Goal: Task Accomplishment & Management: Manage account settings

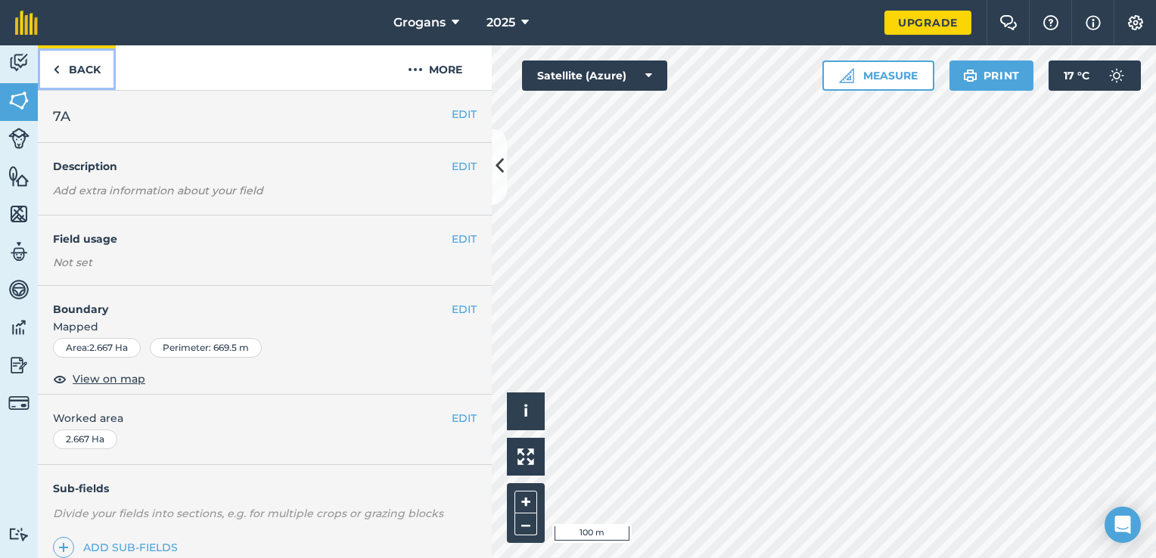
click at [64, 68] on link "Back" at bounding box center [77, 67] width 78 height 45
click at [452, 308] on button "EDIT" at bounding box center [464, 309] width 25 height 17
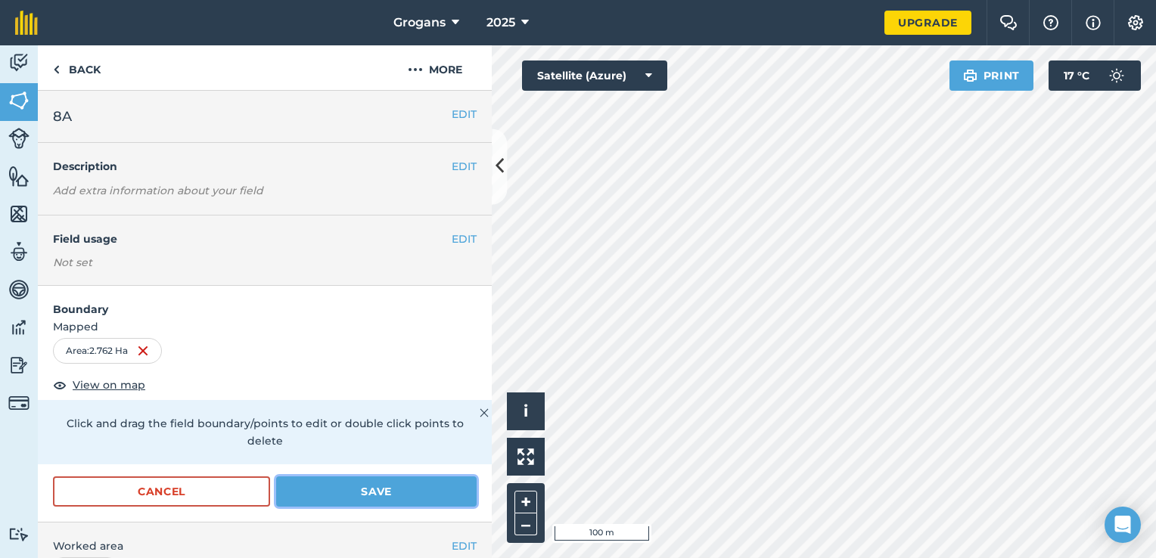
click at [436, 496] on button "Save" at bounding box center [376, 492] width 201 height 30
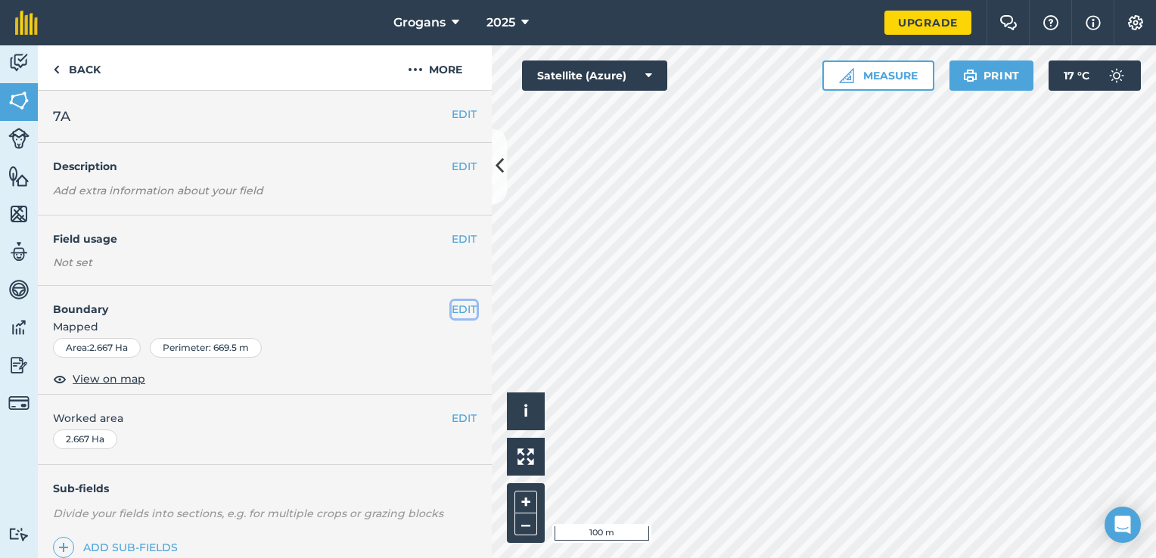
click at [456, 305] on button "EDIT" at bounding box center [464, 309] width 25 height 17
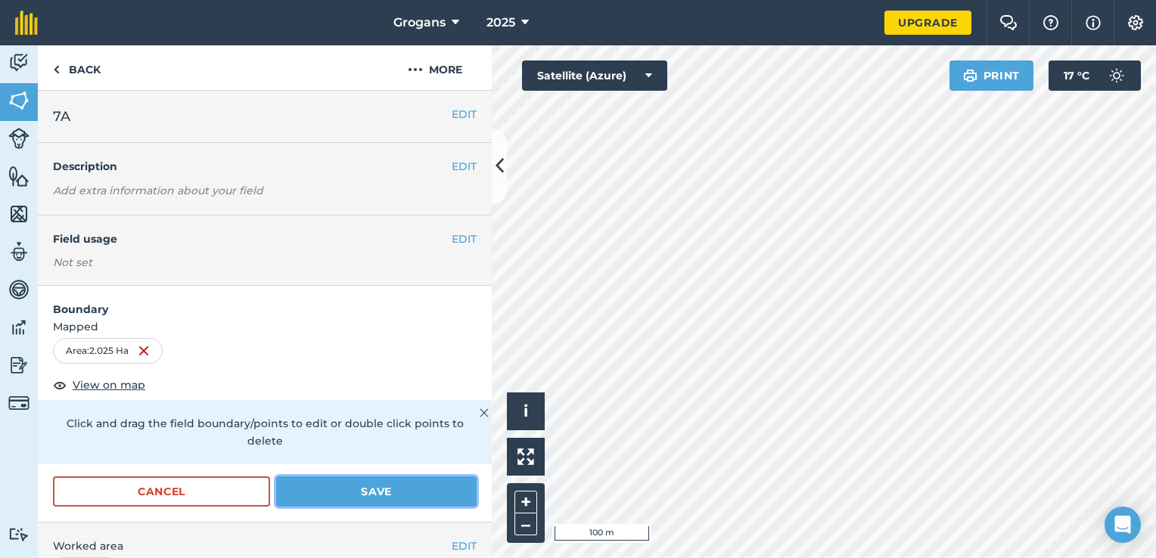
click at [409, 489] on button "Save" at bounding box center [376, 492] width 201 height 30
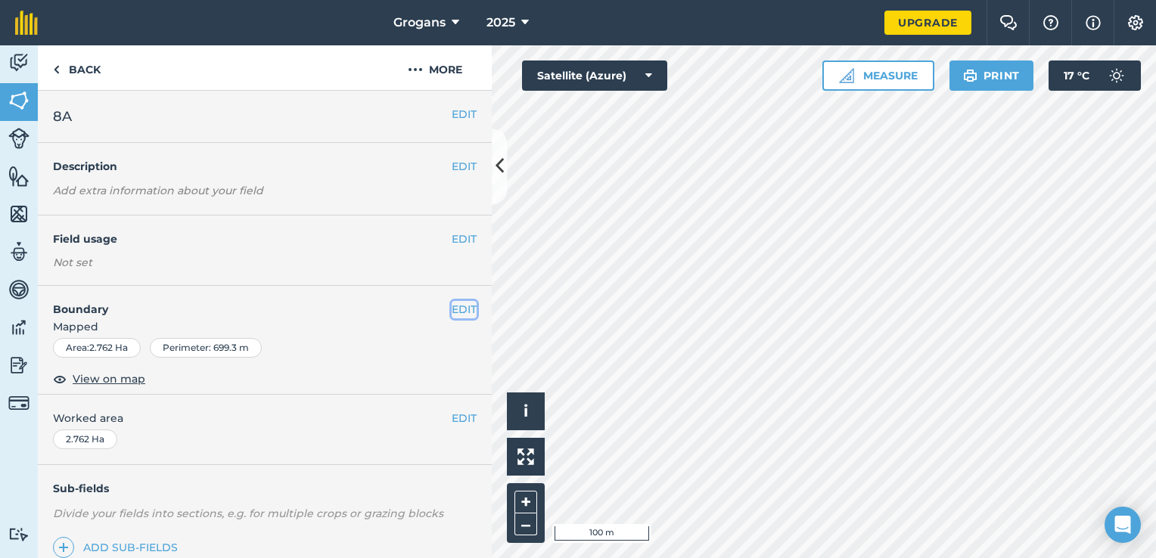
click at [453, 310] on button "EDIT" at bounding box center [464, 309] width 25 height 17
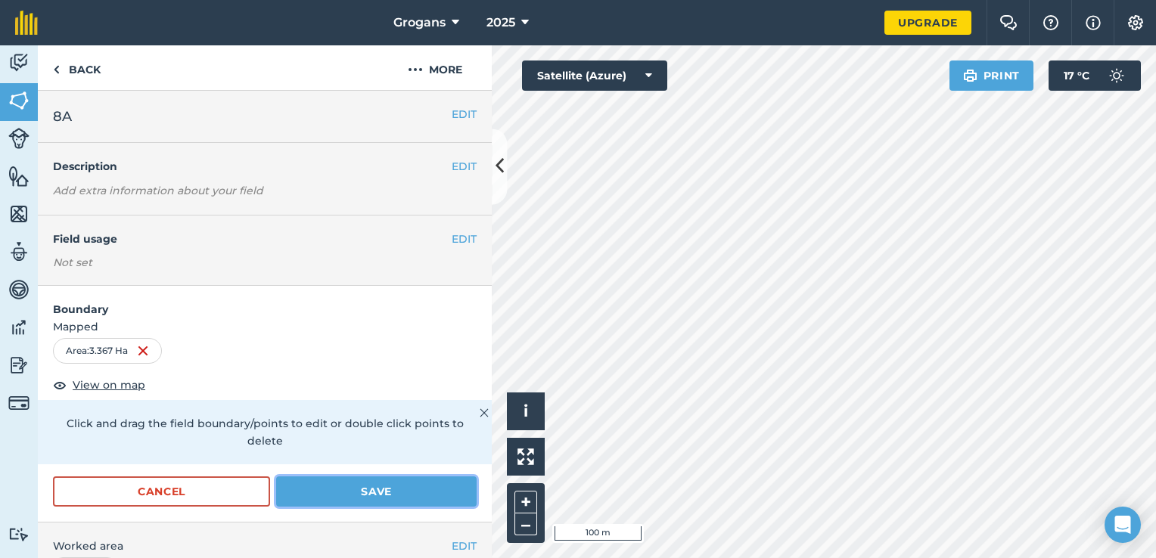
click at [424, 484] on button "Save" at bounding box center [376, 492] width 201 height 30
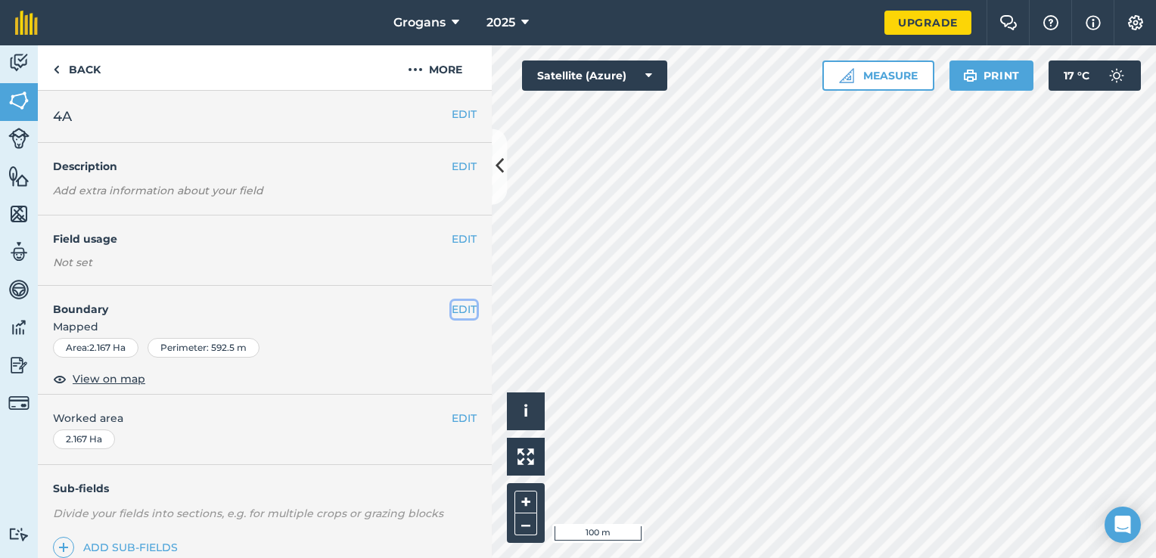
click at [453, 305] on button "EDIT" at bounding box center [464, 309] width 25 height 17
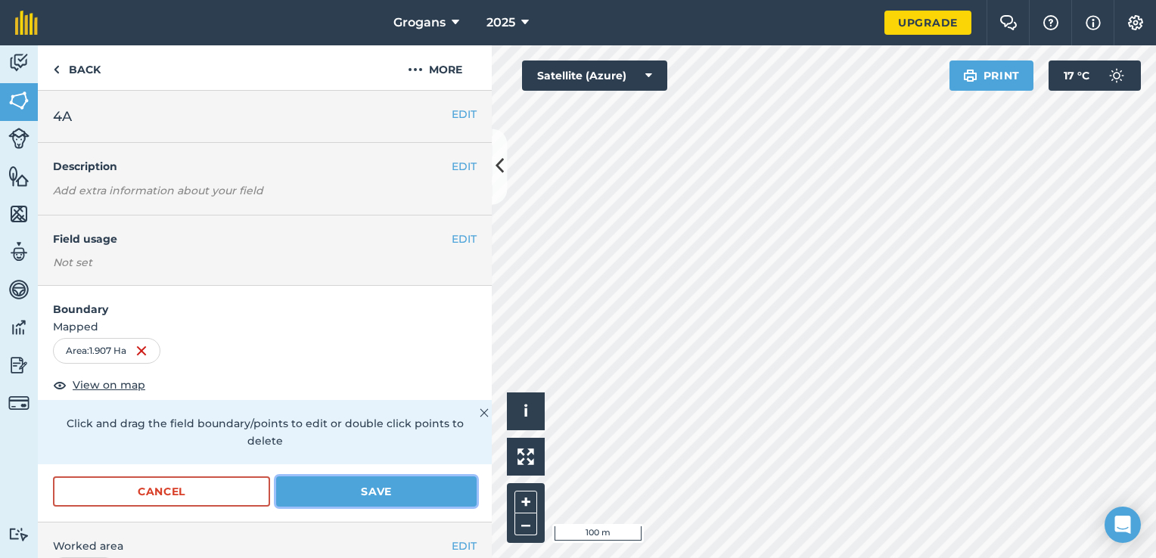
click at [425, 487] on button "Save" at bounding box center [376, 492] width 201 height 30
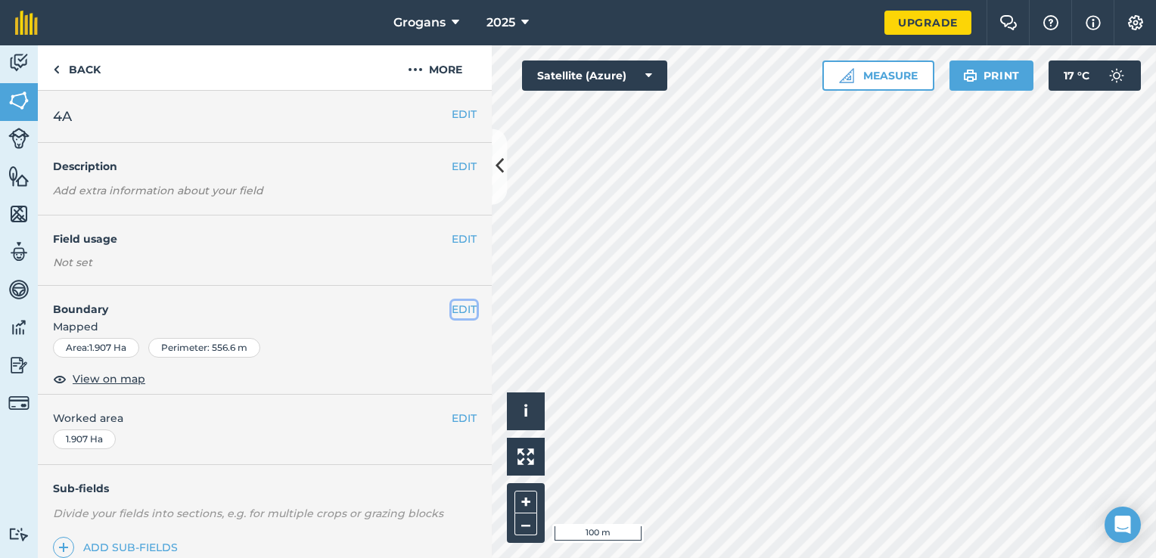
click at [457, 306] on button "EDIT" at bounding box center [464, 309] width 25 height 17
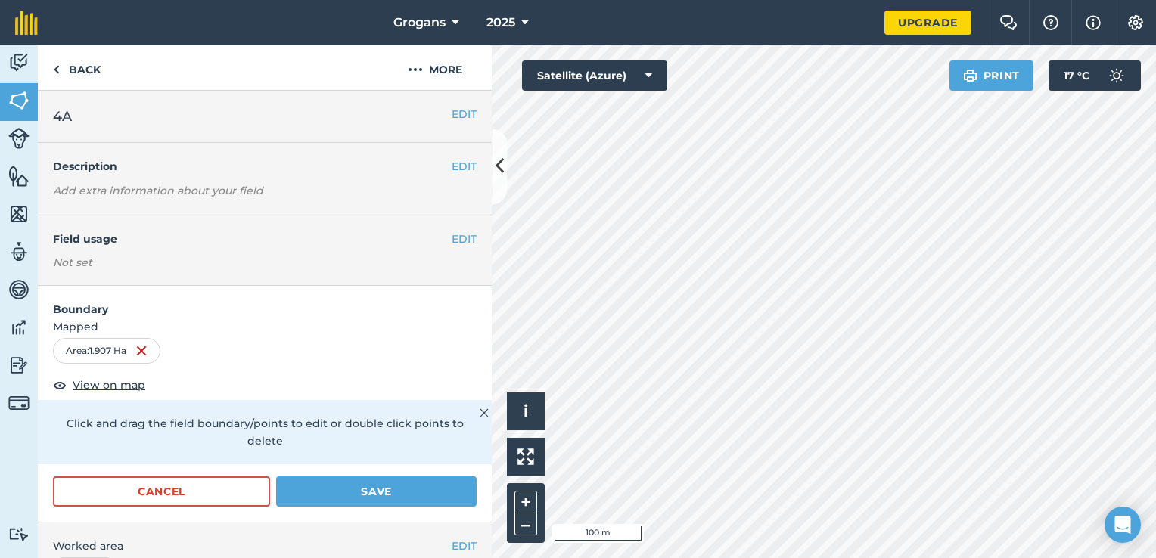
click at [457, 306] on h4 "Boundary" at bounding box center [265, 302] width 454 height 32
click at [394, 483] on button "Save" at bounding box center [376, 492] width 201 height 30
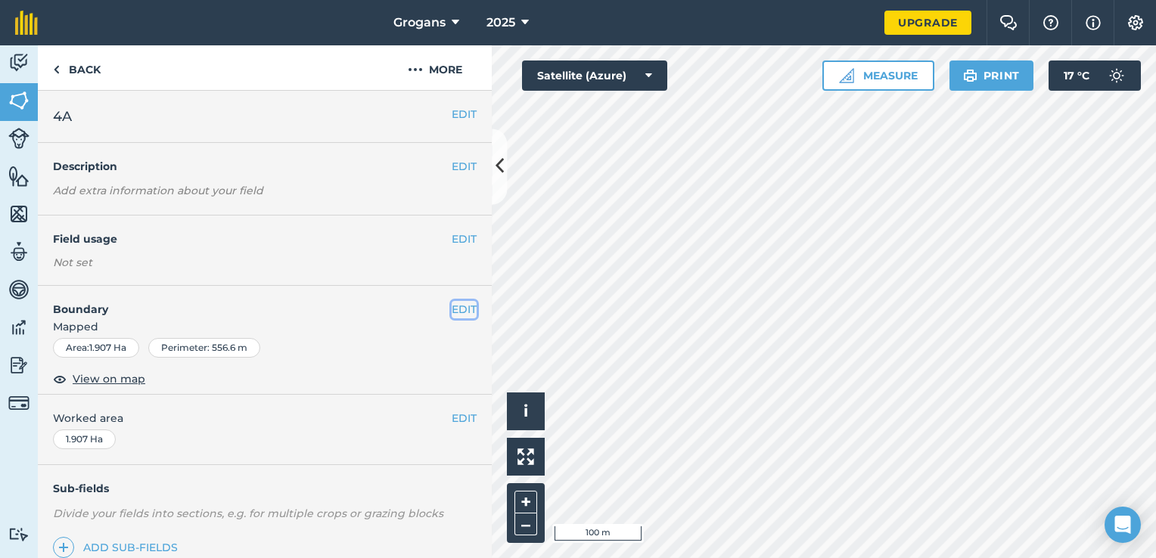
click at [461, 313] on button "EDIT" at bounding box center [464, 309] width 25 height 17
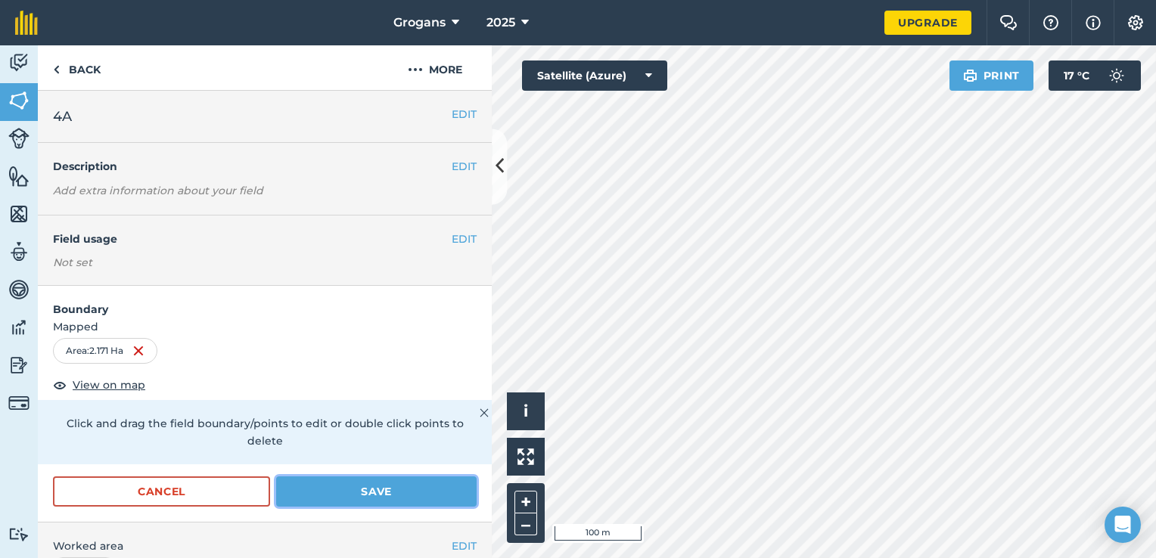
click at [447, 499] on button "Save" at bounding box center [376, 492] width 201 height 30
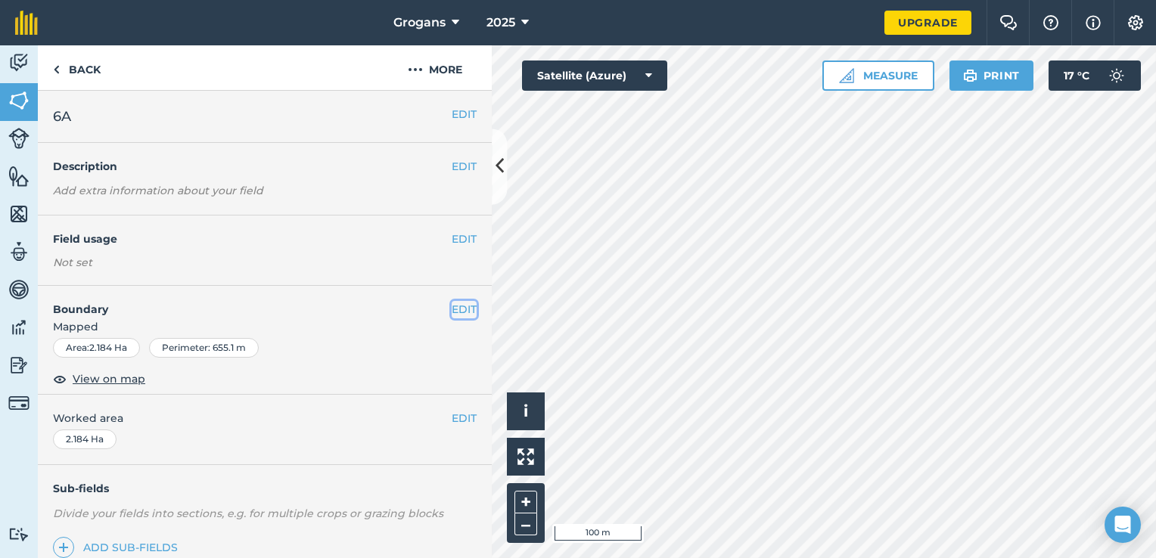
click at [454, 306] on button "EDIT" at bounding box center [464, 309] width 25 height 17
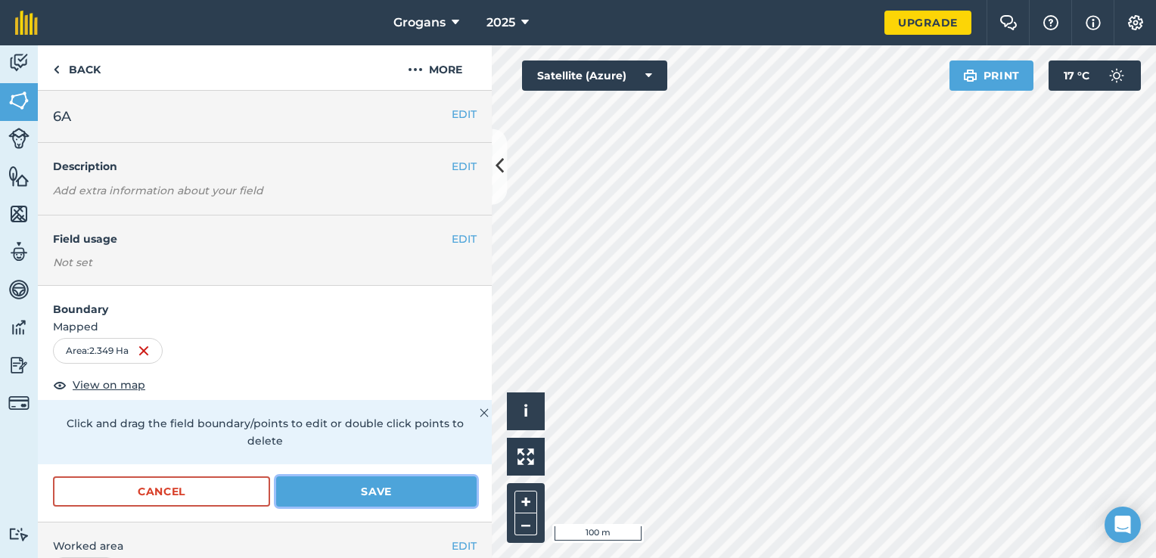
click at [393, 480] on button "Save" at bounding box center [376, 492] width 201 height 30
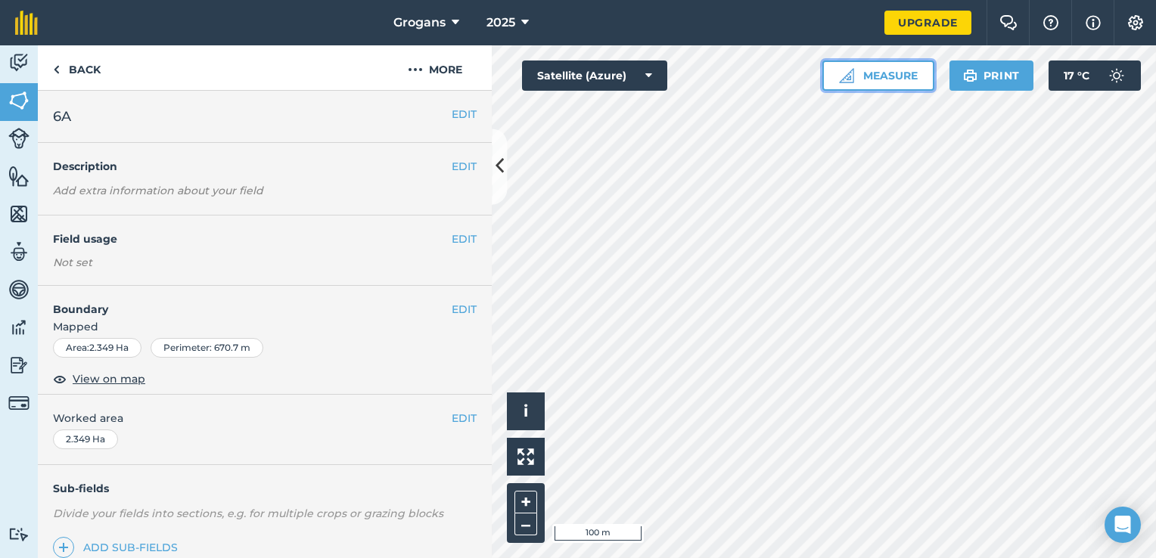
click at [873, 80] on button "Measure" at bounding box center [879, 76] width 112 height 30
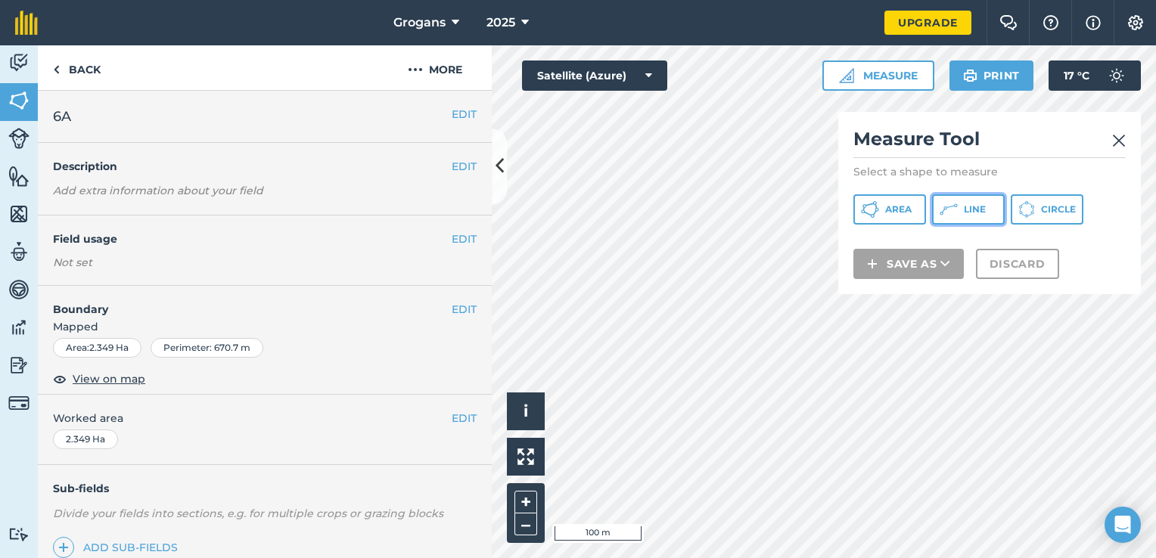
click at [944, 204] on icon at bounding box center [949, 210] width 18 height 18
click at [1120, 129] on link at bounding box center [1119, 139] width 14 height 24
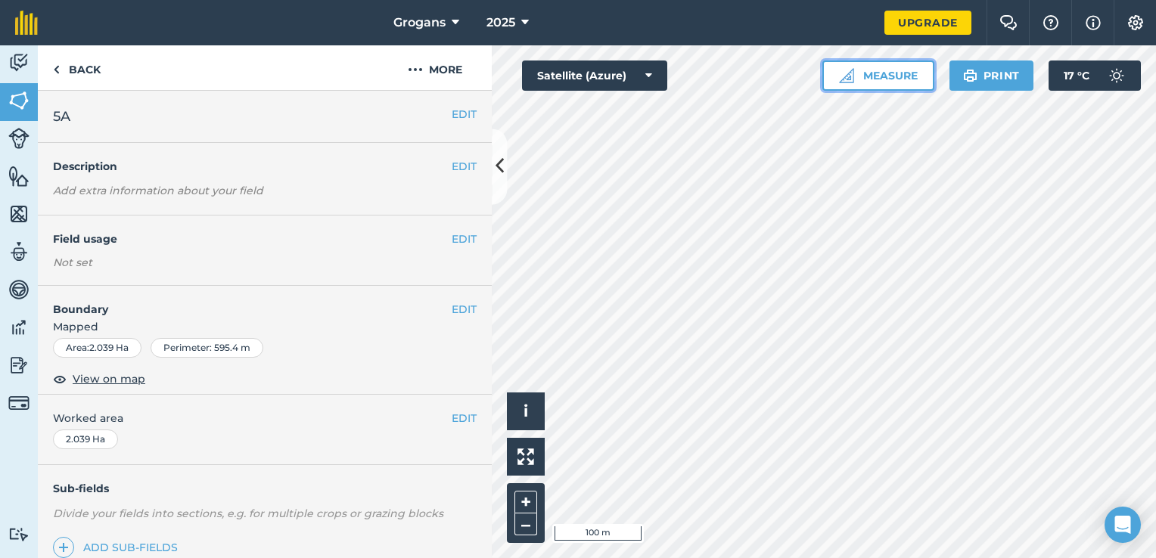
click at [893, 77] on button "Measure" at bounding box center [879, 76] width 112 height 30
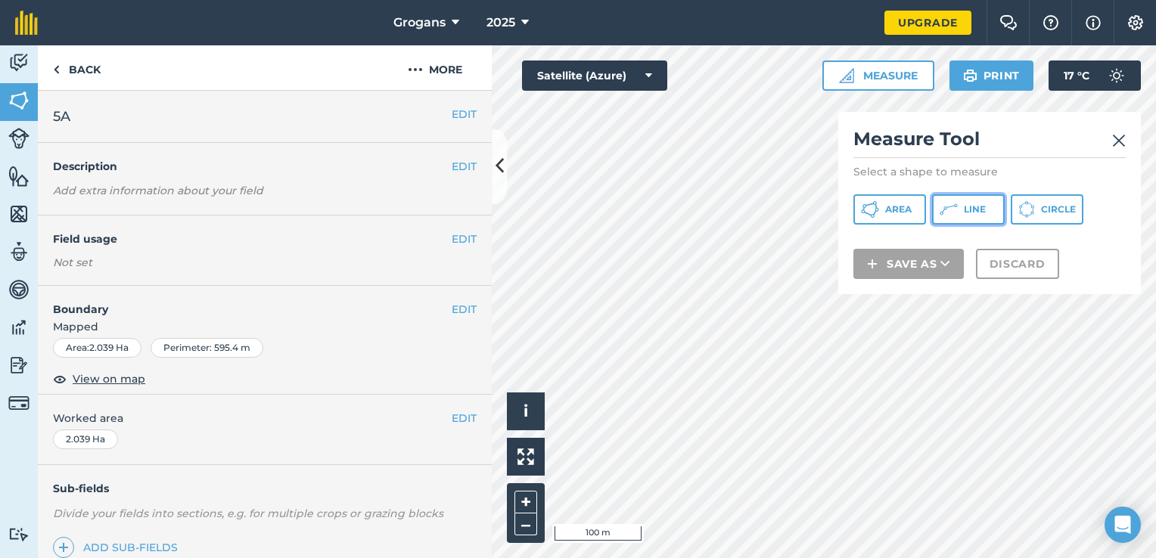
click at [947, 213] on icon at bounding box center [949, 210] width 18 height 18
click at [1117, 137] on img at bounding box center [1119, 141] width 14 height 18
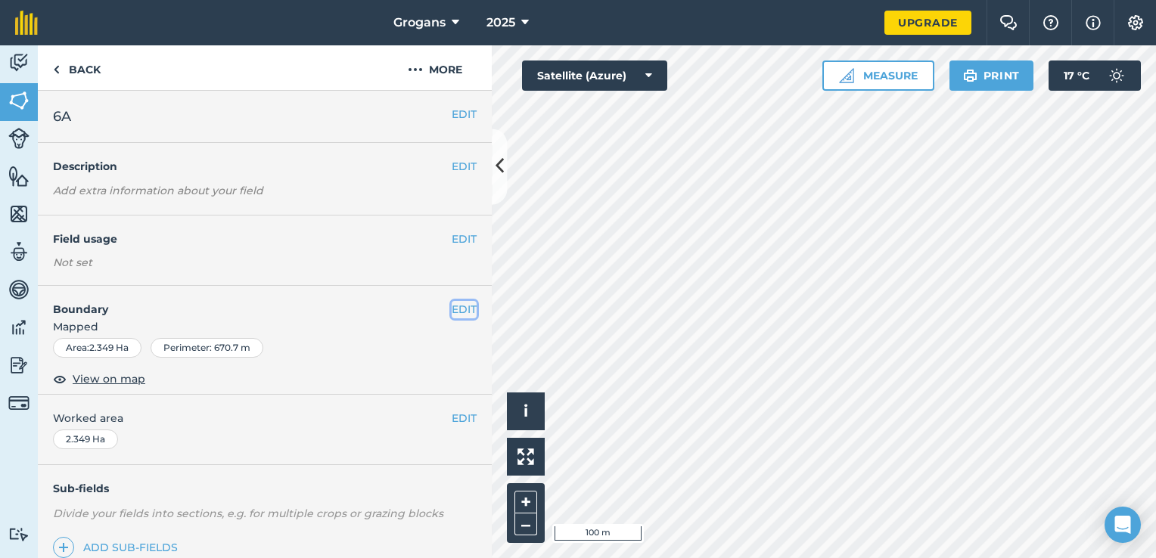
click at [455, 311] on button "EDIT" at bounding box center [464, 309] width 25 height 17
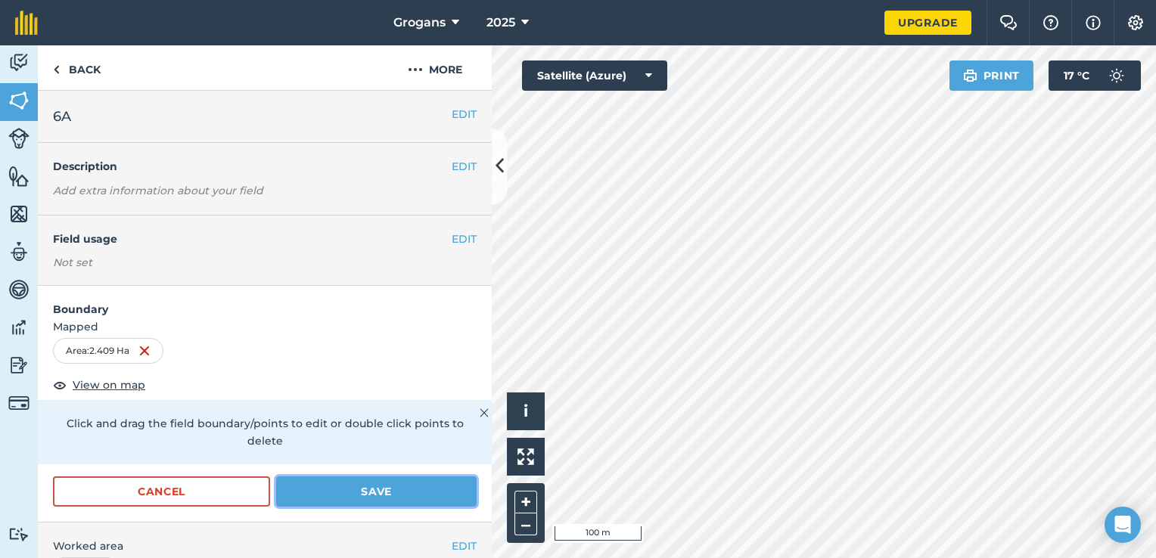
click at [427, 496] on button "Save" at bounding box center [376, 492] width 201 height 30
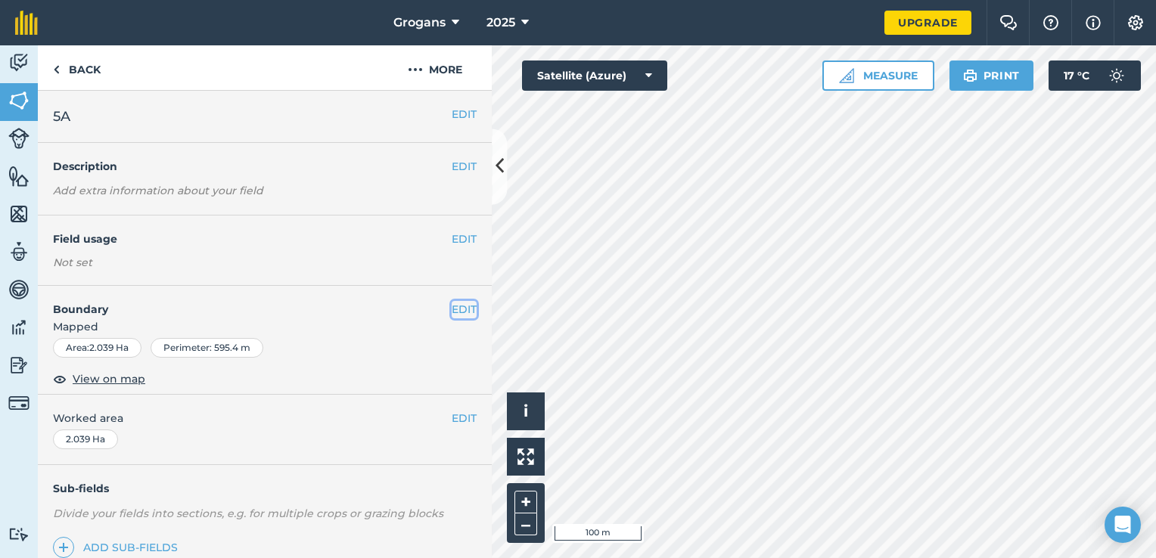
click at [462, 313] on button "EDIT" at bounding box center [464, 309] width 25 height 17
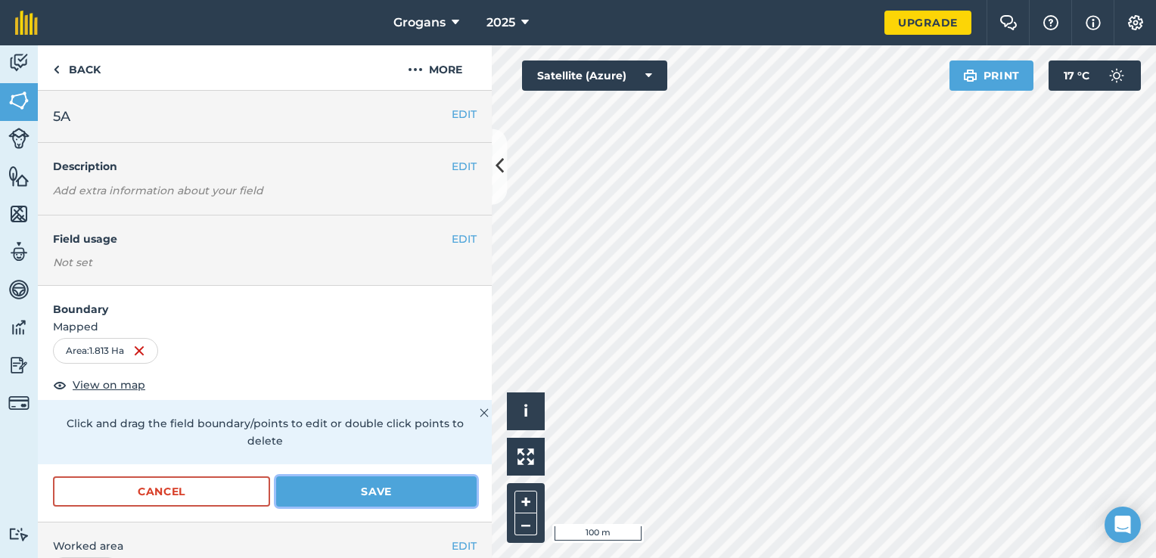
click at [420, 487] on button "Save" at bounding box center [376, 492] width 201 height 30
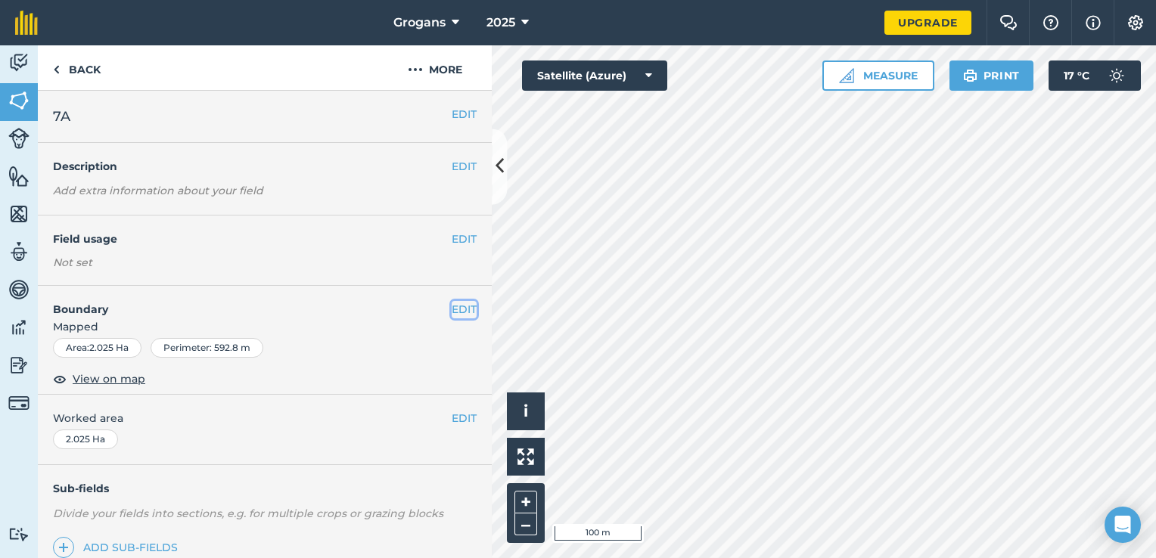
click at [456, 306] on button "EDIT" at bounding box center [464, 309] width 25 height 17
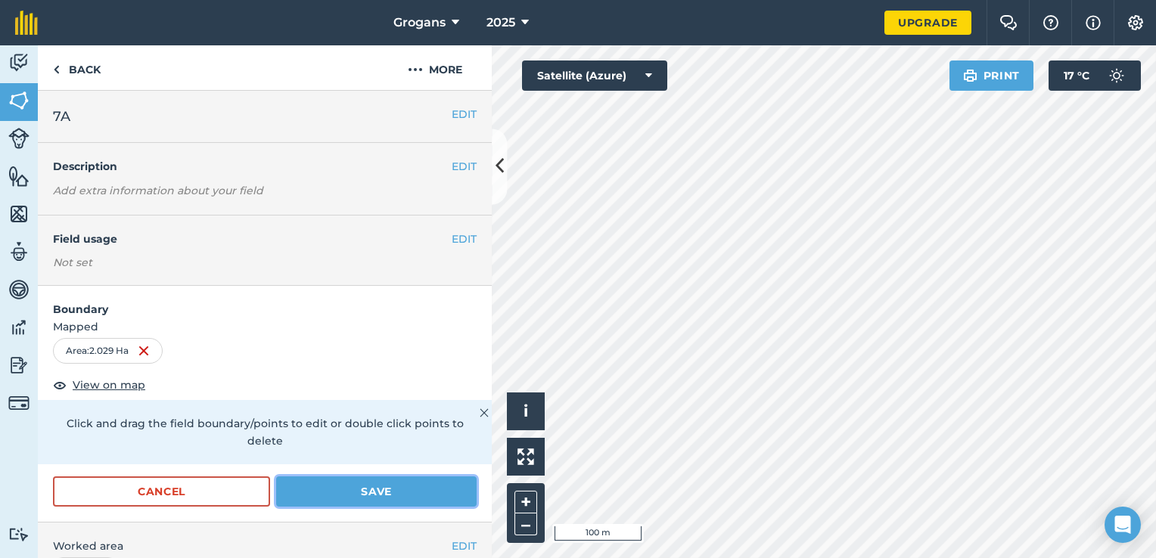
click at [425, 484] on button "Save" at bounding box center [376, 492] width 201 height 30
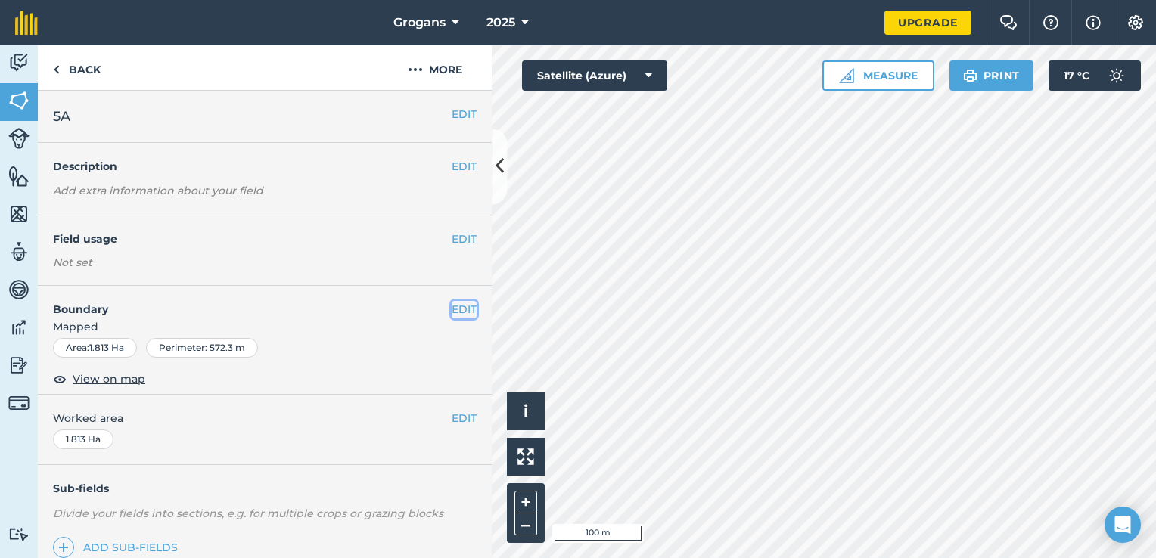
click at [452, 313] on button "EDIT" at bounding box center [464, 309] width 25 height 17
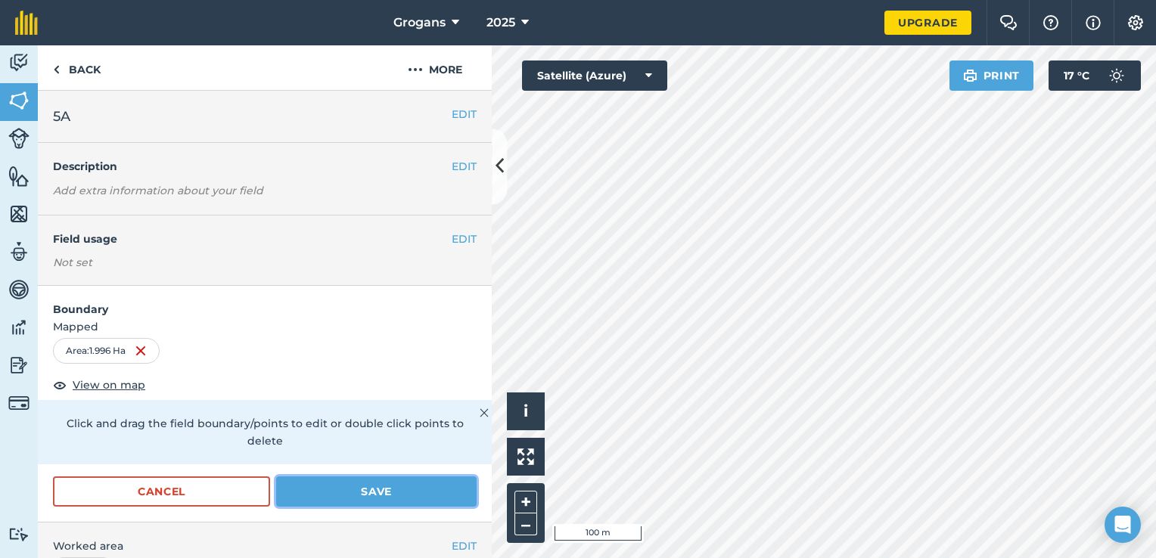
click at [438, 493] on button "Save" at bounding box center [376, 492] width 201 height 30
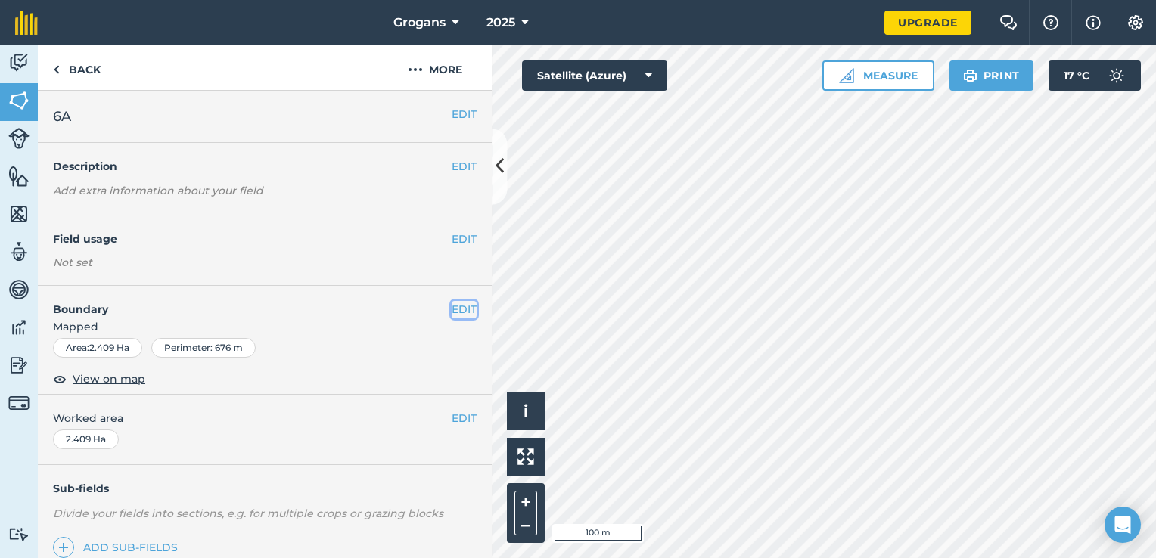
click at [452, 308] on button "EDIT" at bounding box center [464, 309] width 25 height 17
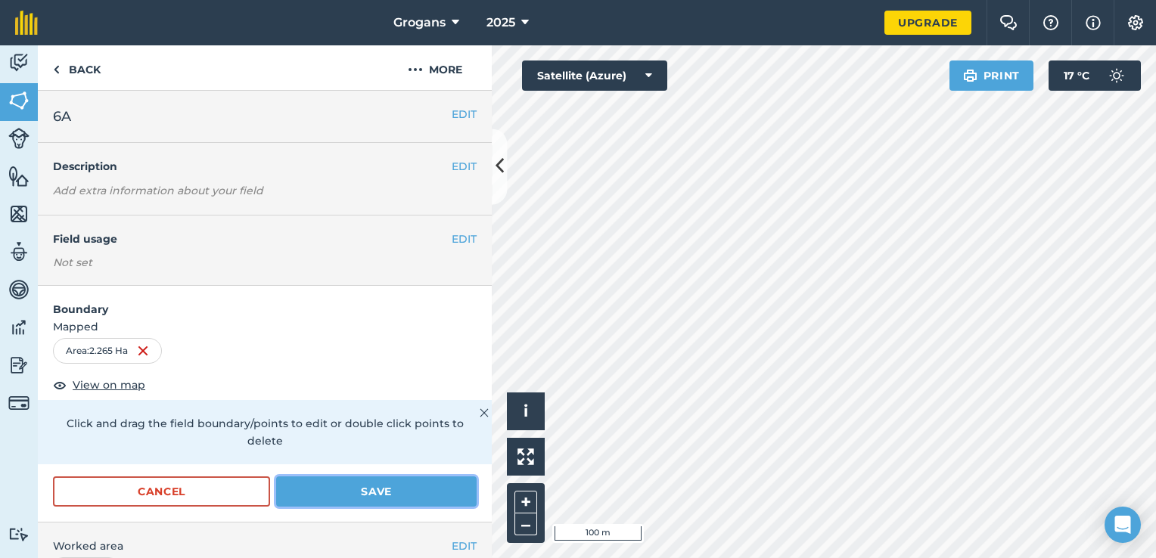
click at [366, 500] on button "Save" at bounding box center [376, 492] width 201 height 30
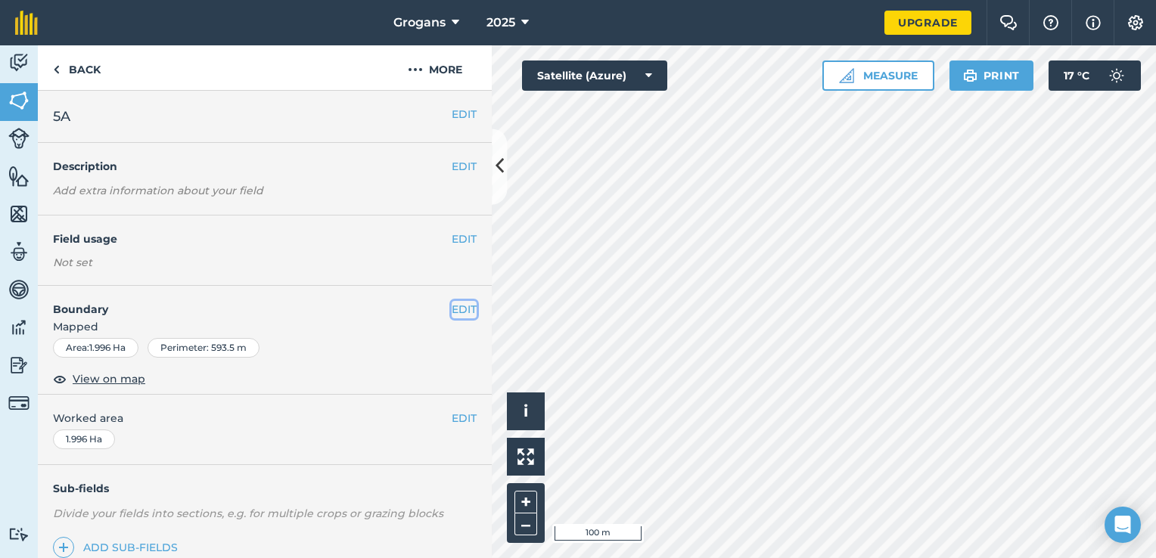
click at [452, 307] on button "EDIT" at bounding box center [464, 309] width 25 height 17
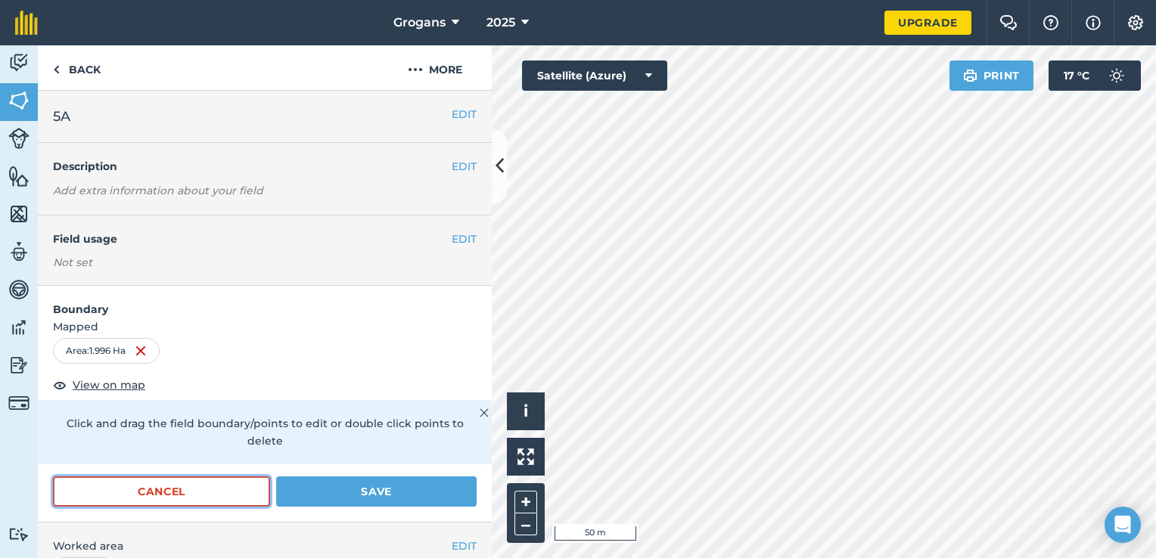
click at [212, 498] on button "Cancel" at bounding box center [161, 492] width 217 height 30
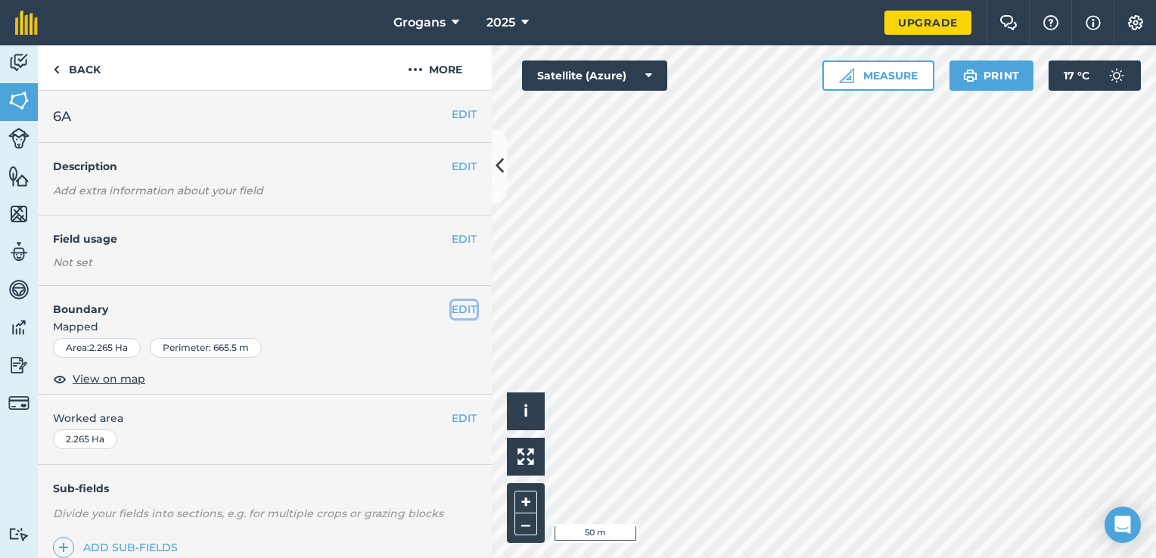
click at [452, 316] on button "EDIT" at bounding box center [464, 309] width 25 height 17
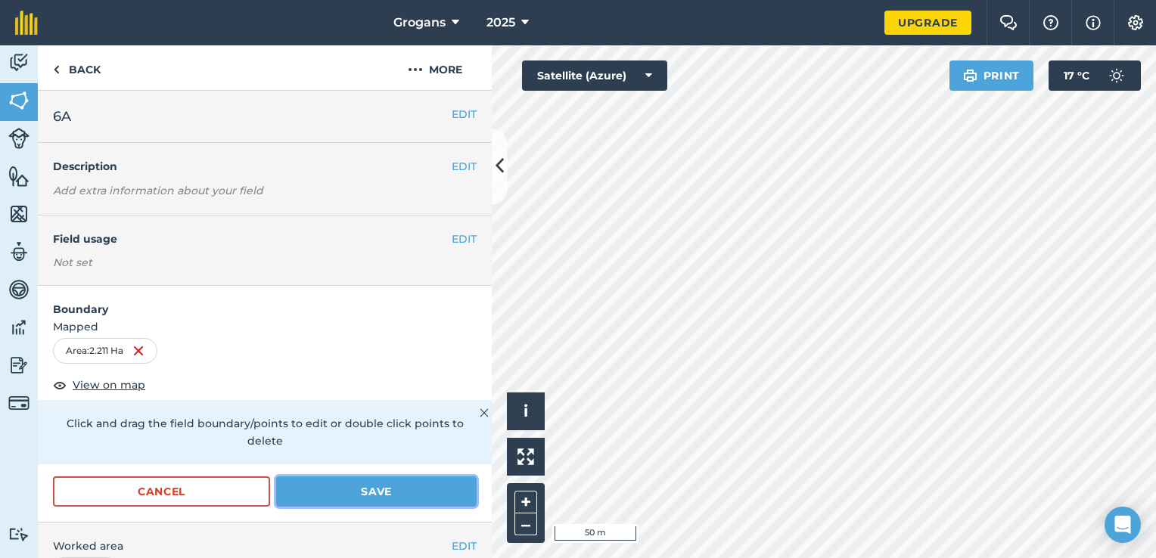
click at [434, 486] on button "Save" at bounding box center [376, 492] width 201 height 30
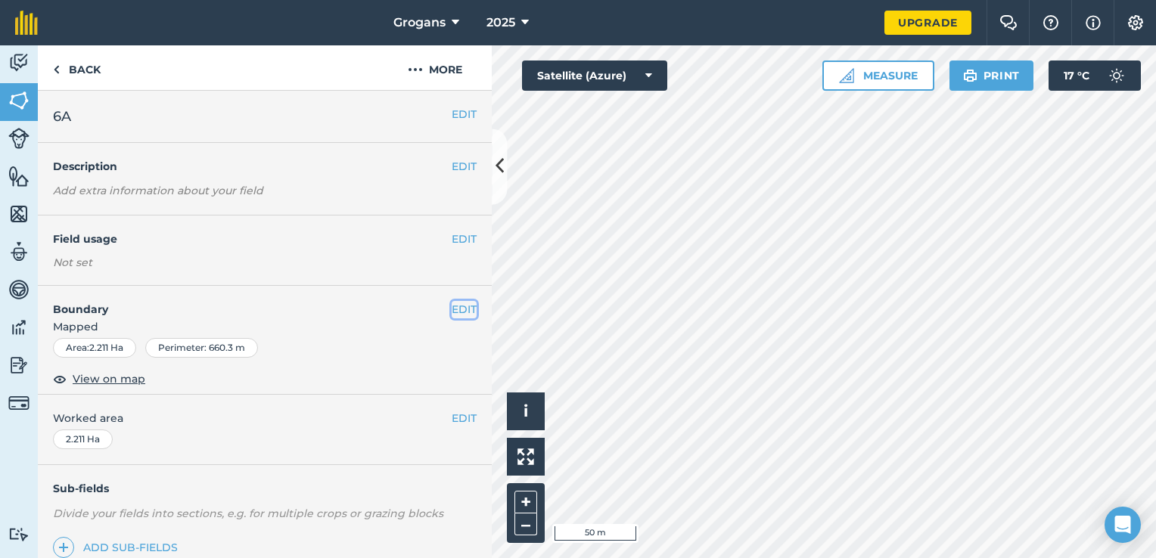
click at [452, 313] on button "EDIT" at bounding box center [464, 309] width 25 height 17
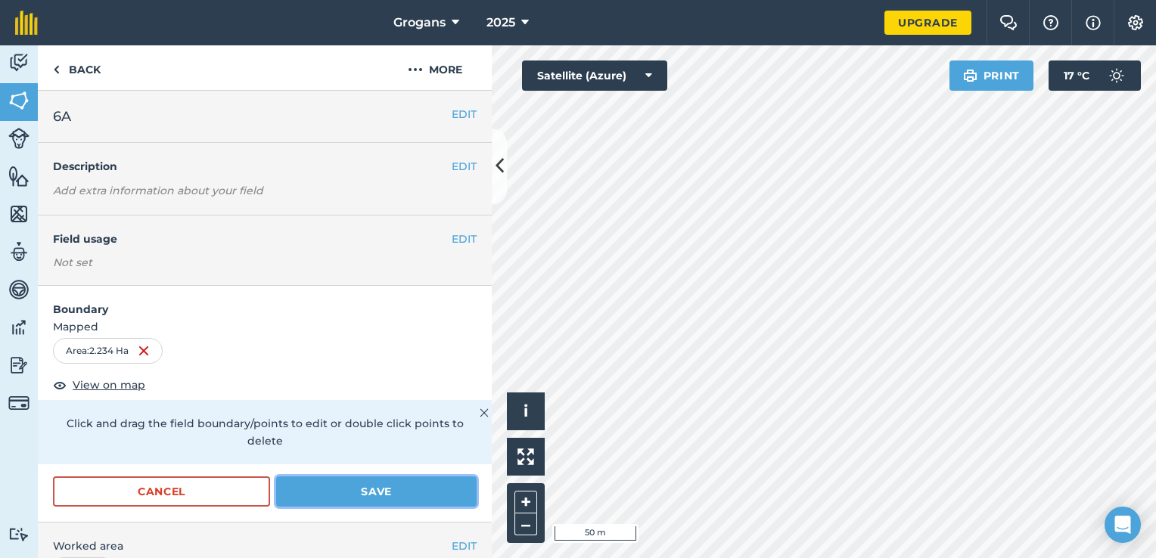
click at [389, 498] on button "Save" at bounding box center [376, 492] width 201 height 30
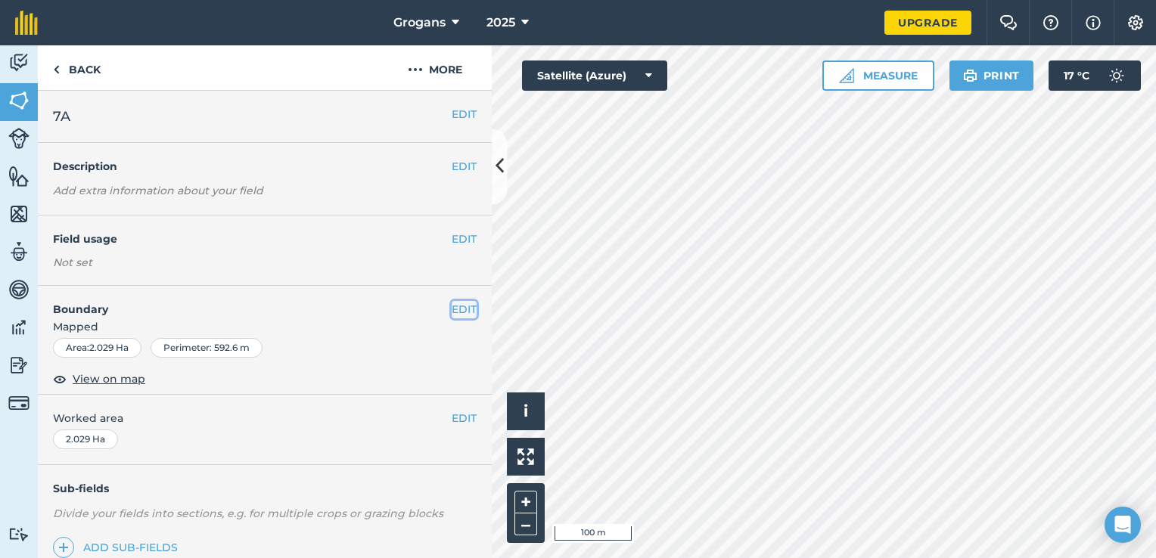
click at [452, 308] on button "EDIT" at bounding box center [464, 309] width 25 height 17
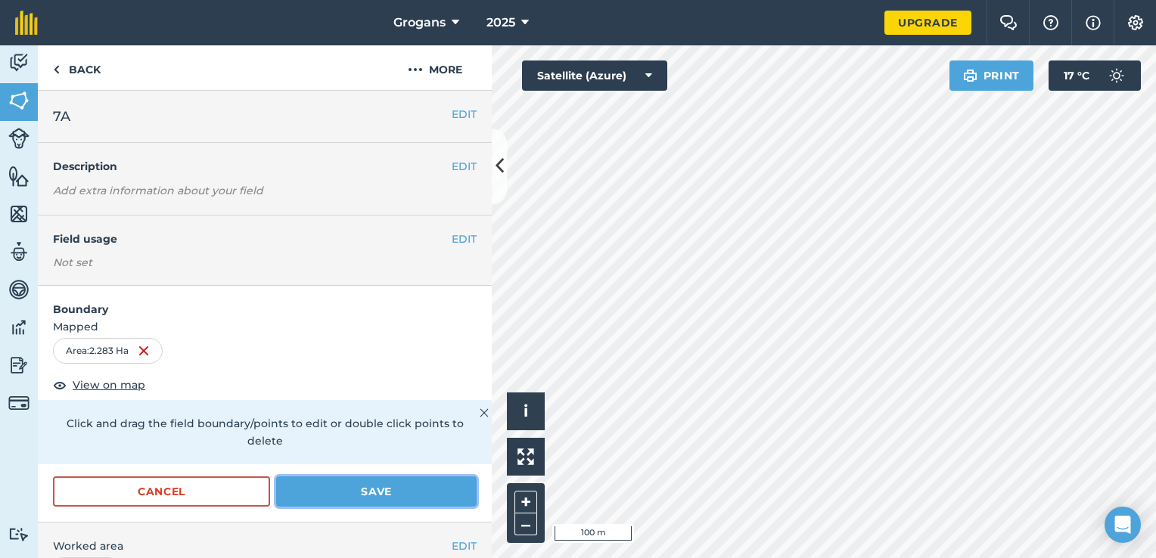
click at [454, 486] on button "Save" at bounding box center [376, 492] width 201 height 30
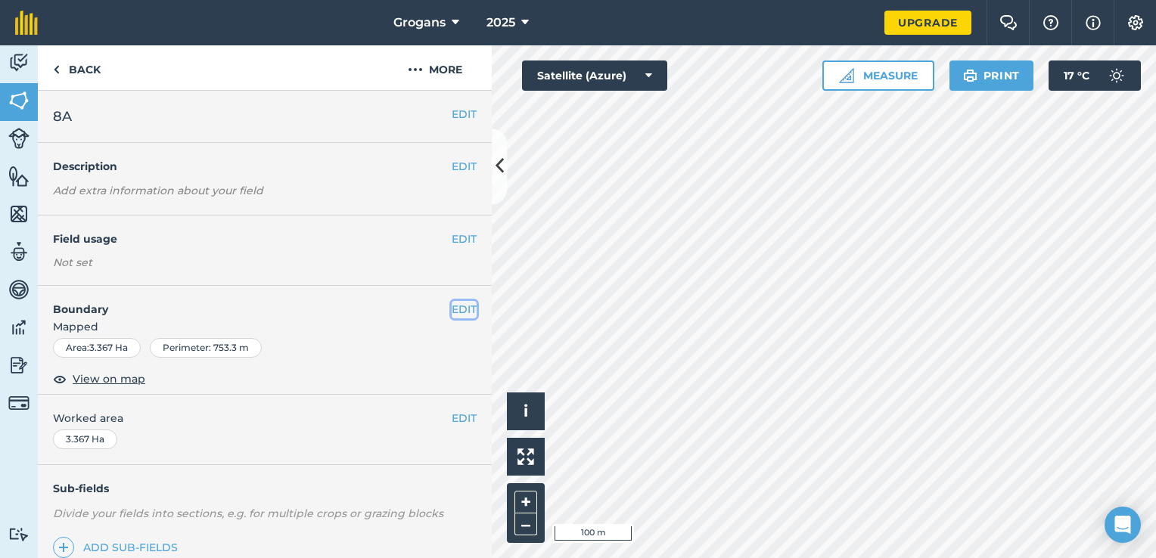
click at [452, 311] on button "EDIT" at bounding box center [464, 309] width 25 height 17
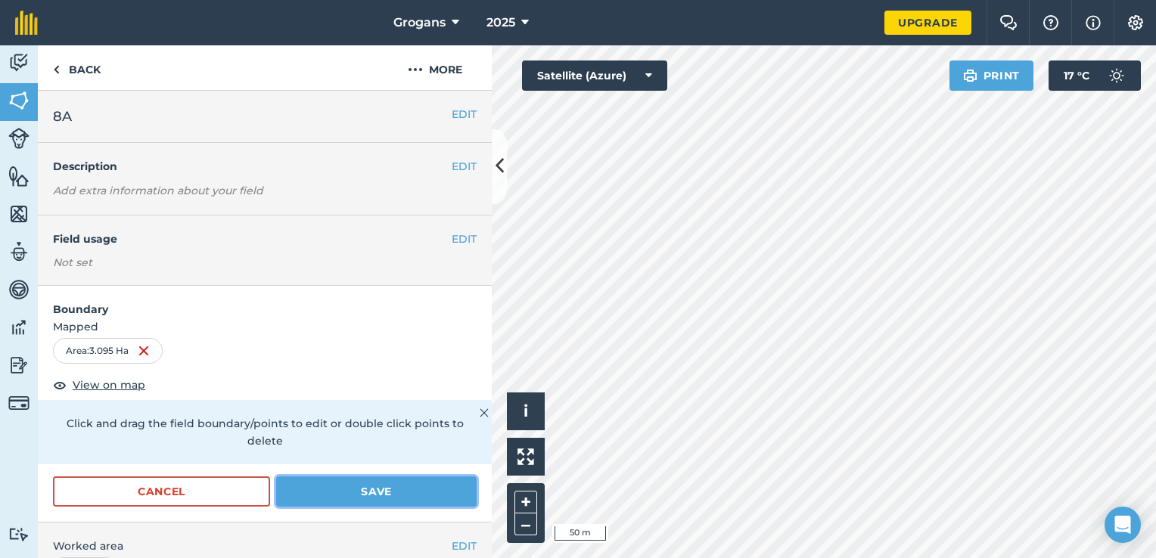
click at [388, 495] on button "Save" at bounding box center [376, 492] width 201 height 30
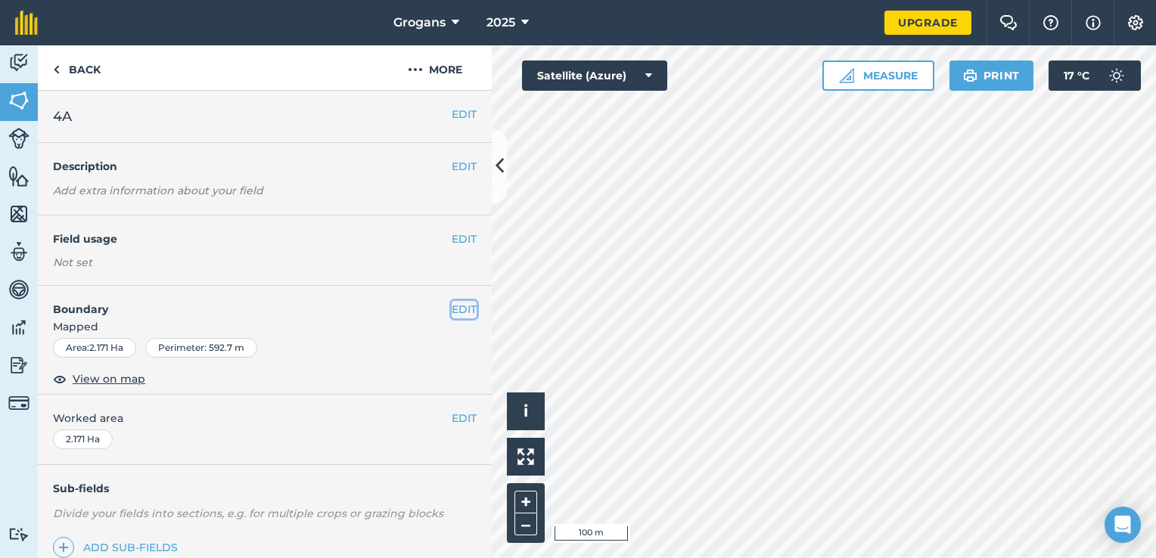
click at [452, 303] on button "EDIT" at bounding box center [464, 309] width 25 height 17
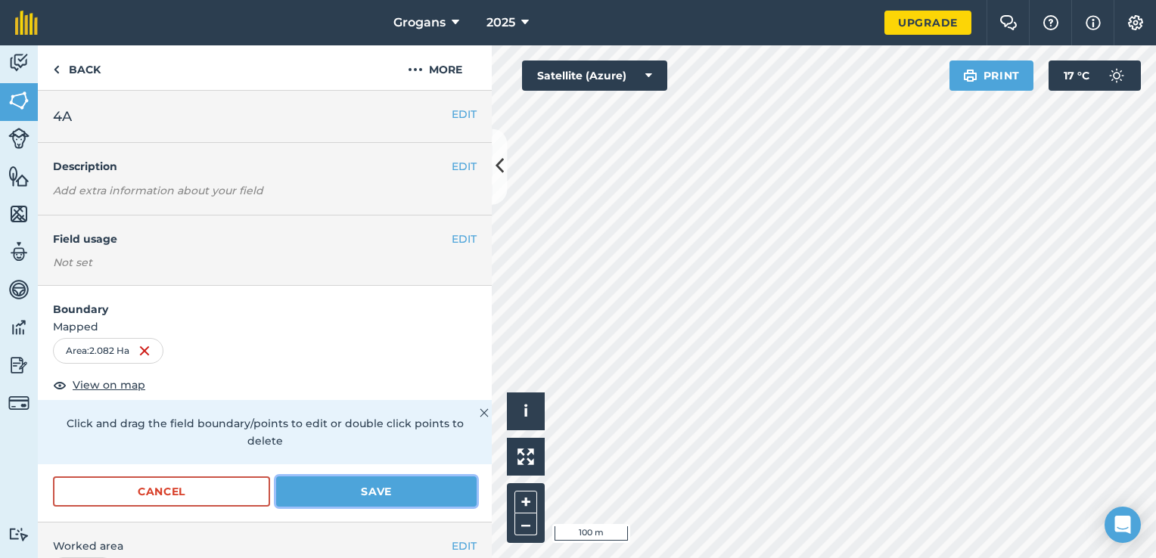
click at [409, 497] on button "Save" at bounding box center [376, 492] width 201 height 30
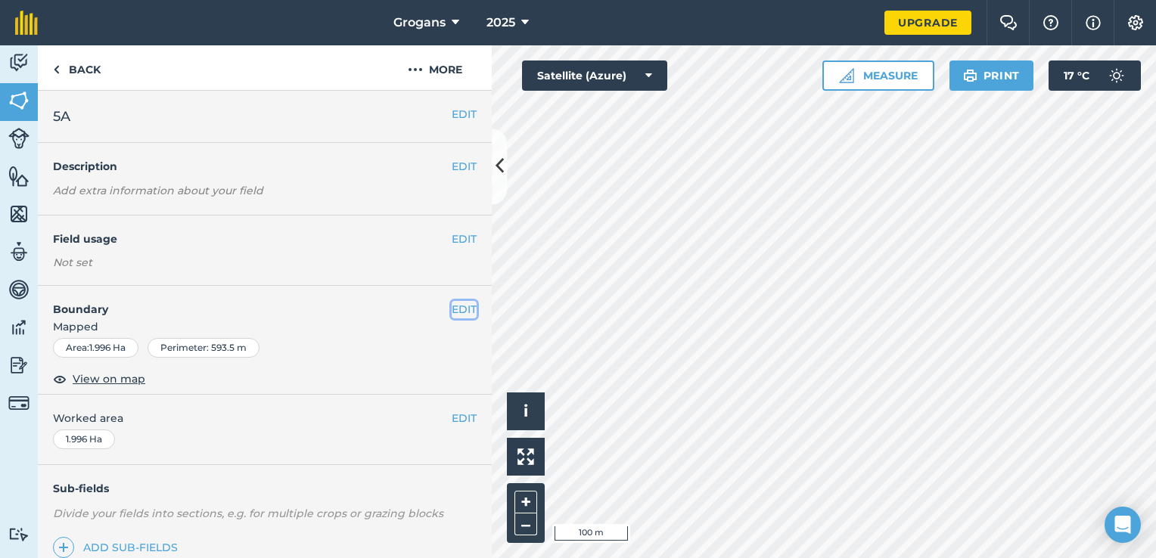
click at [452, 317] on button "EDIT" at bounding box center [464, 309] width 25 height 17
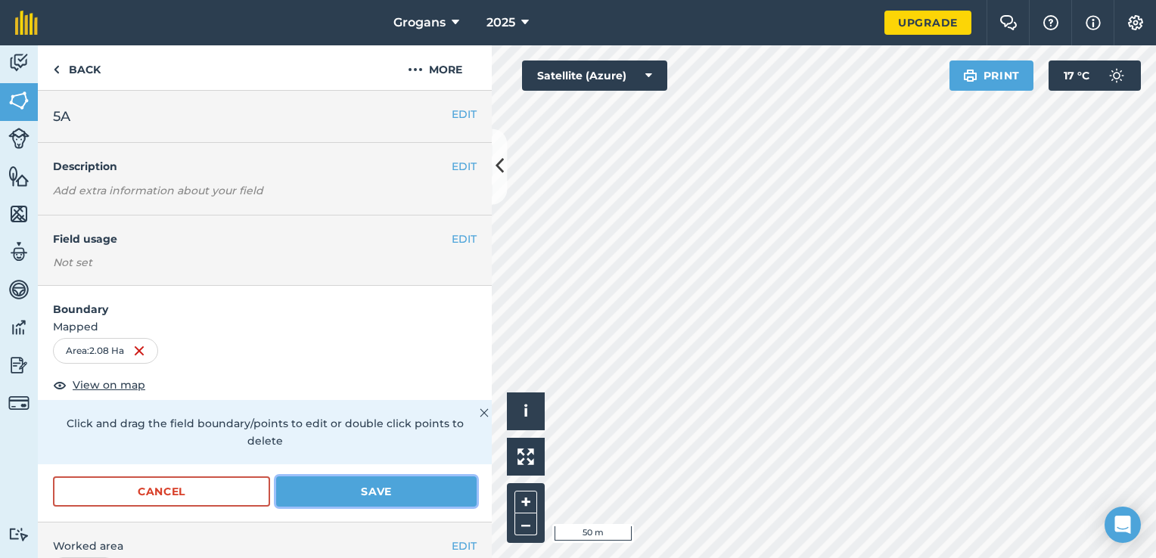
click at [439, 490] on button "Save" at bounding box center [376, 492] width 201 height 30
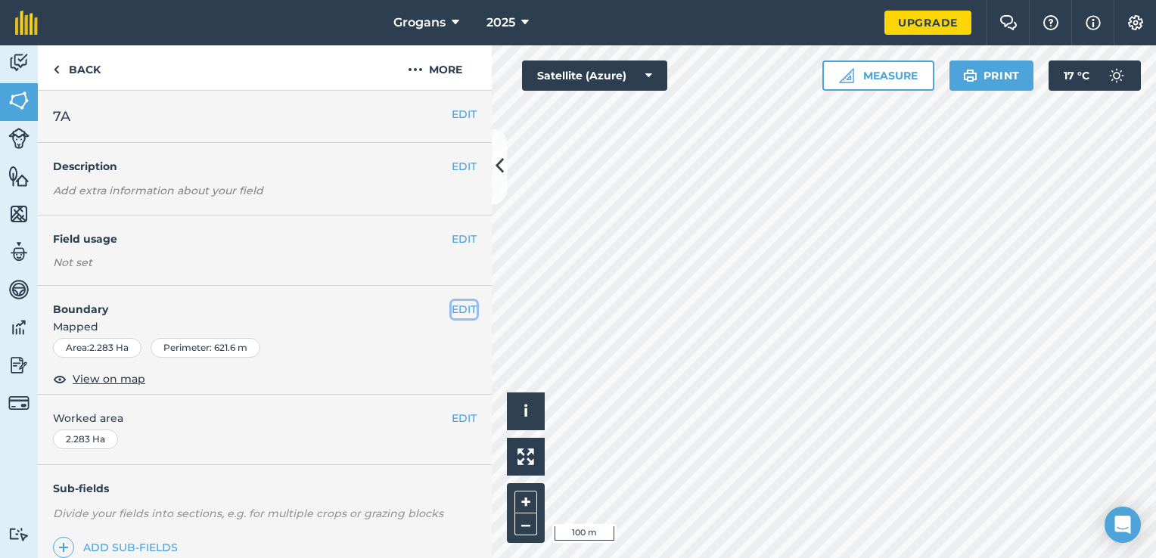
click at [452, 309] on button "EDIT" at bounding box center [464, 309] width 25 height 17
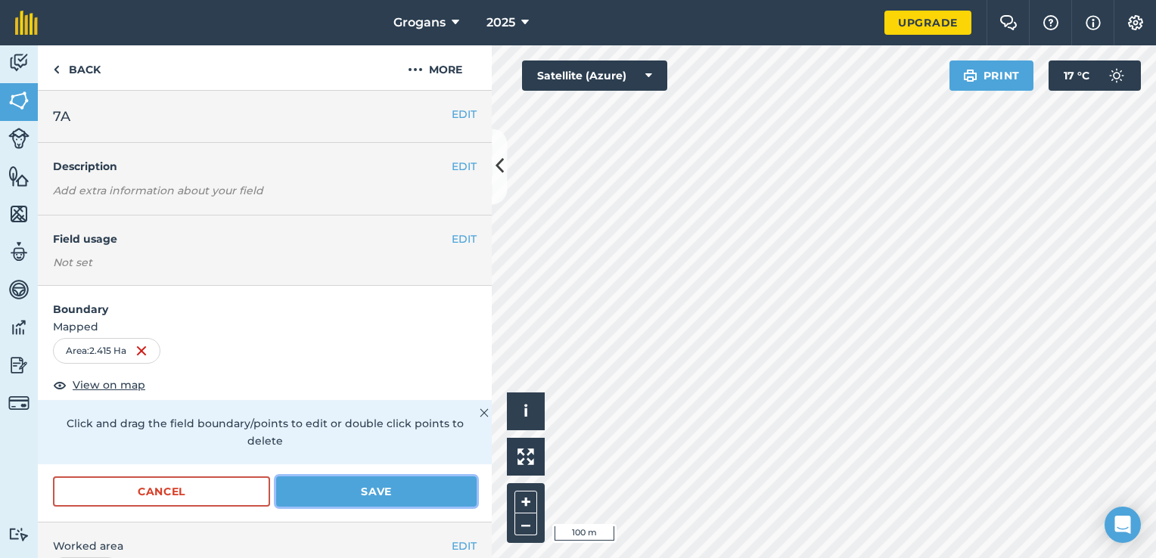
click at [396, 486] on button "Save" at bounding box center [376, 492] width 201 height 30
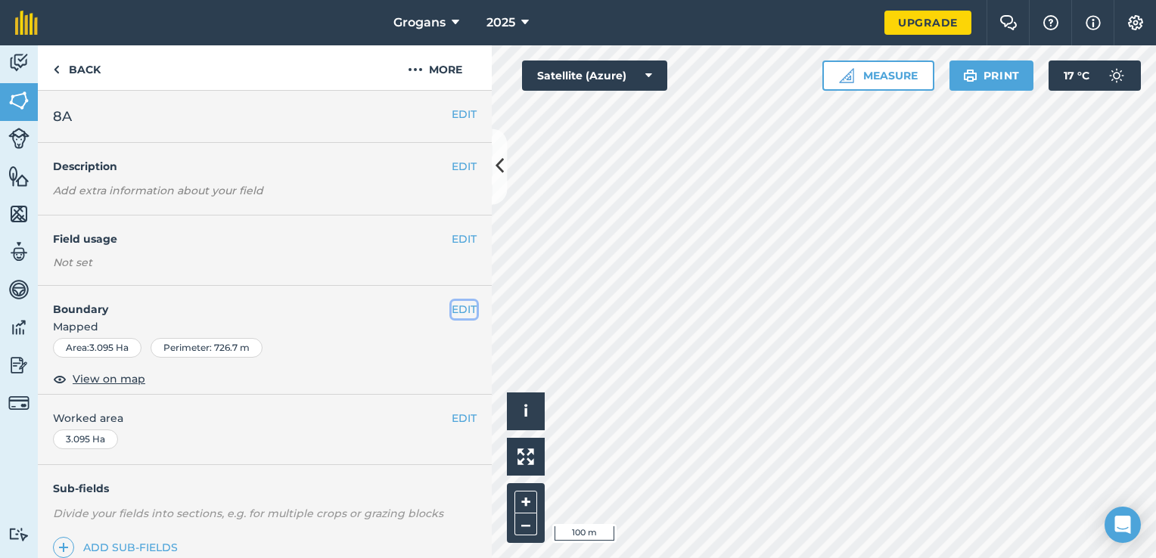
click at [452, 308] on button "EDIT" at bounding box center [464, 309] width 25 height 17
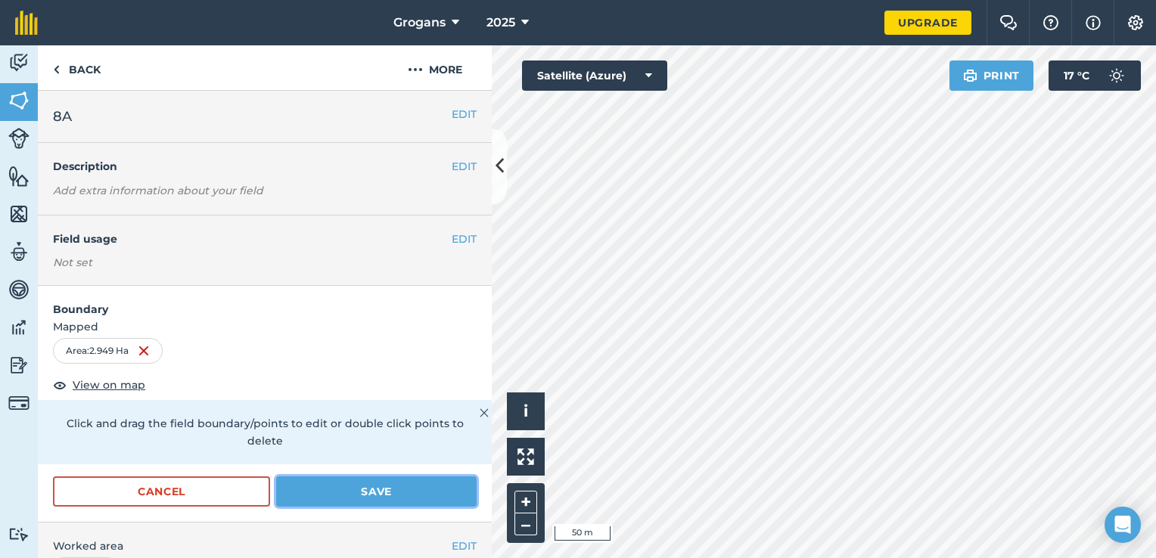
click at [431, 488] on button "Save" at bounding box center [376, 492] width 201 height 30
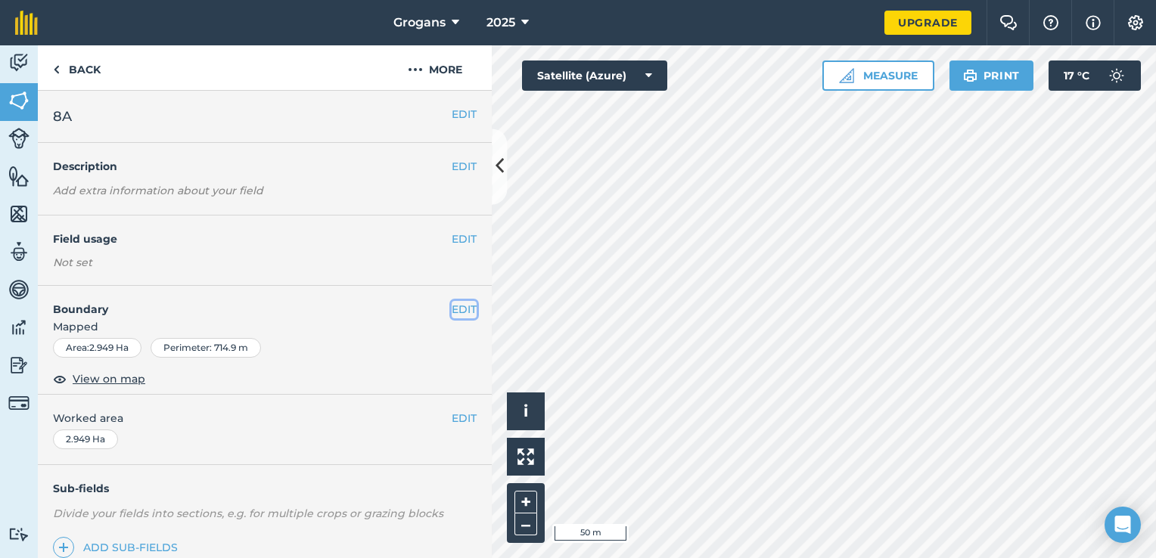
click at [452, 303] on button "EDIT" at bounding box center [464, 309] width 25 height 17
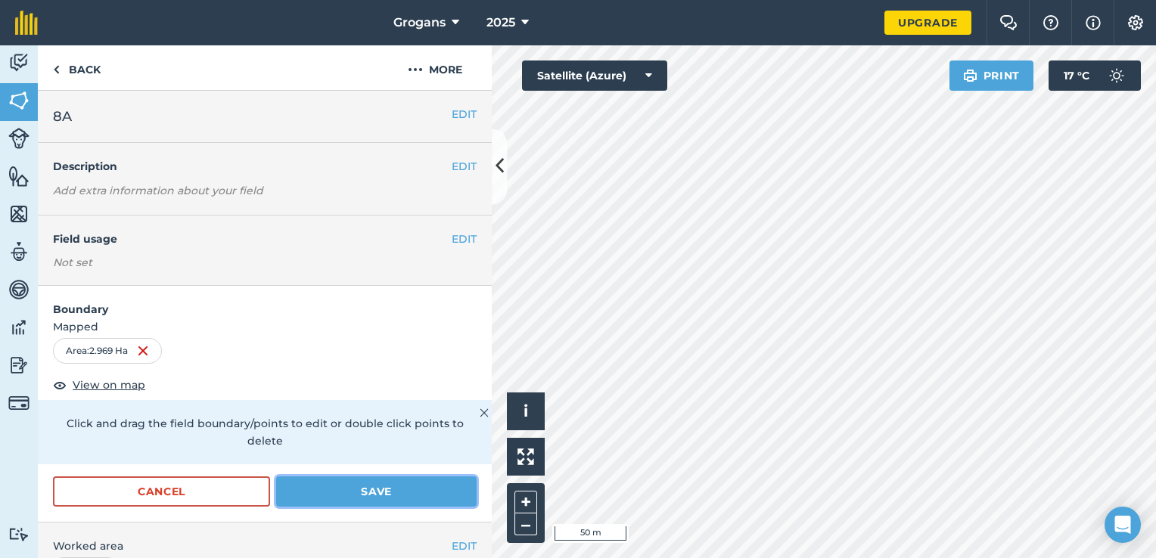
click at [429, 492] on button "Save" at bounding box center [376, 492] width 201 height 30
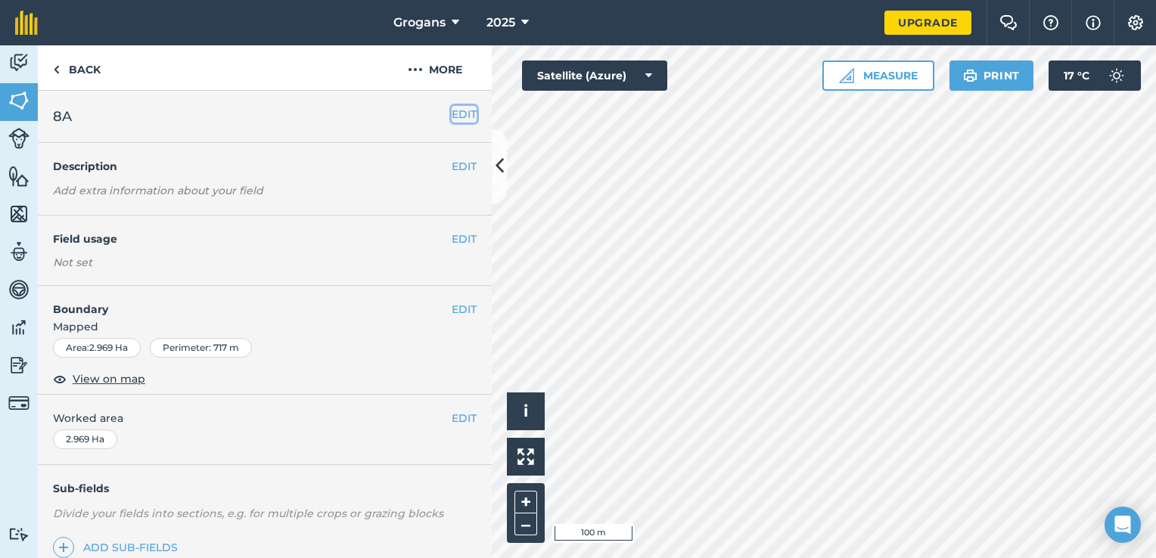
click at [453, 117] on button "EDIT" at bounding box center [464, 114] width 25 height 17
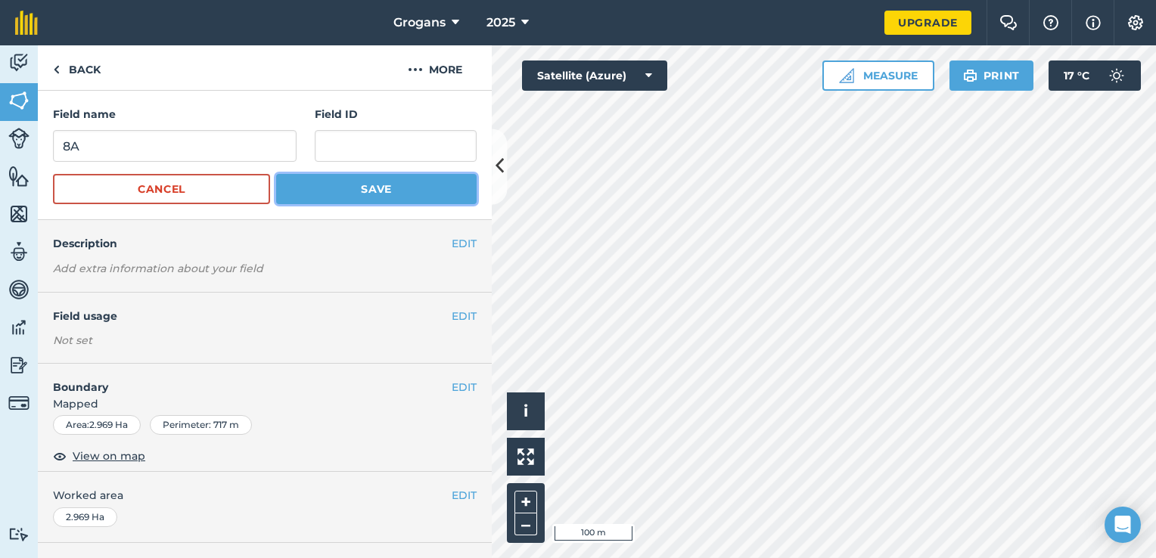
click at [387, 185] on button "Save" at bounding box center [376, 189] width 201 height 30
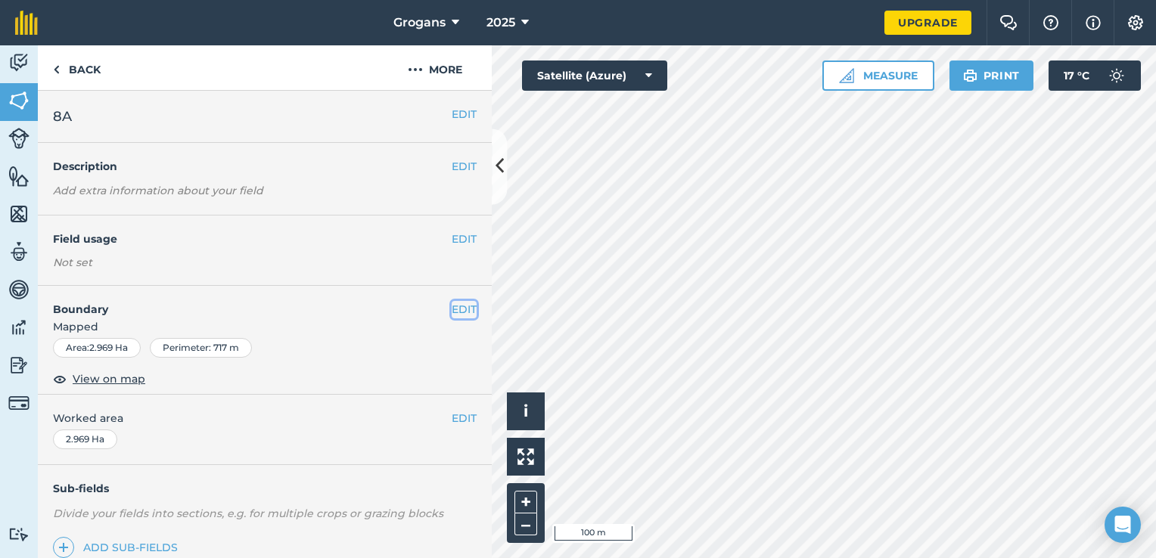
click at [452, 307] on button "EDIT" at bounding box center [464, 309] width 25 height 17
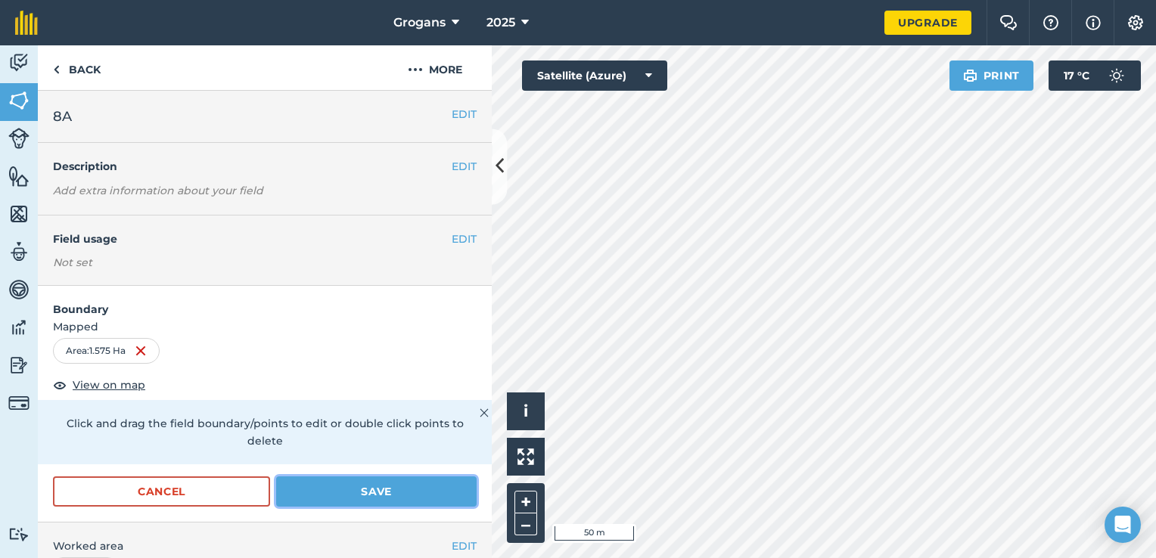
click at [410, 490] on button "Save" at bounding box center [376, 492] width 201 height 30
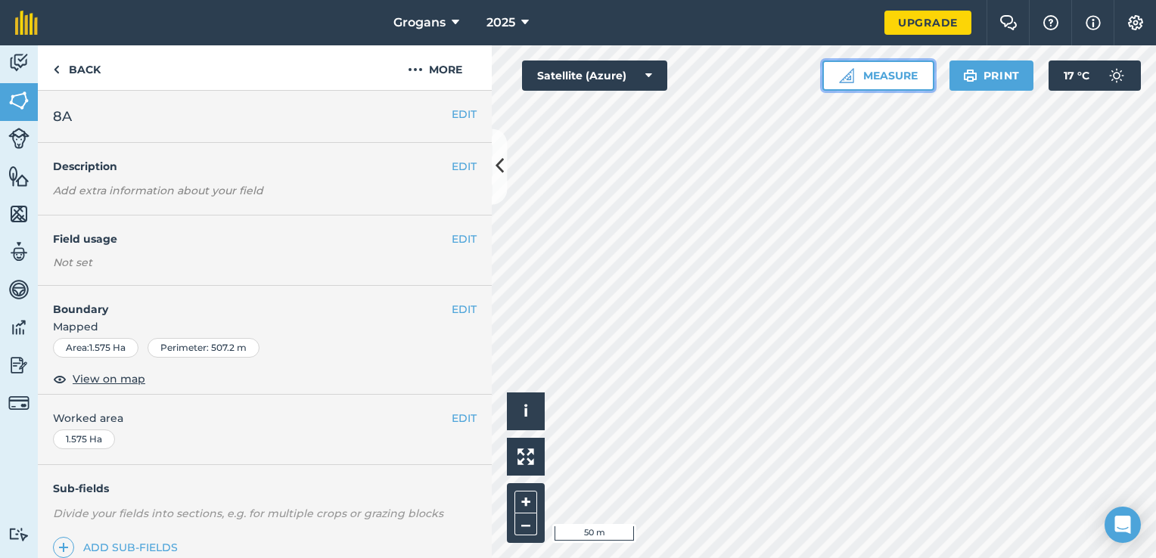
click at [876, 80] on button "Measure" at bounding box center [879, 76] width 112 height 30
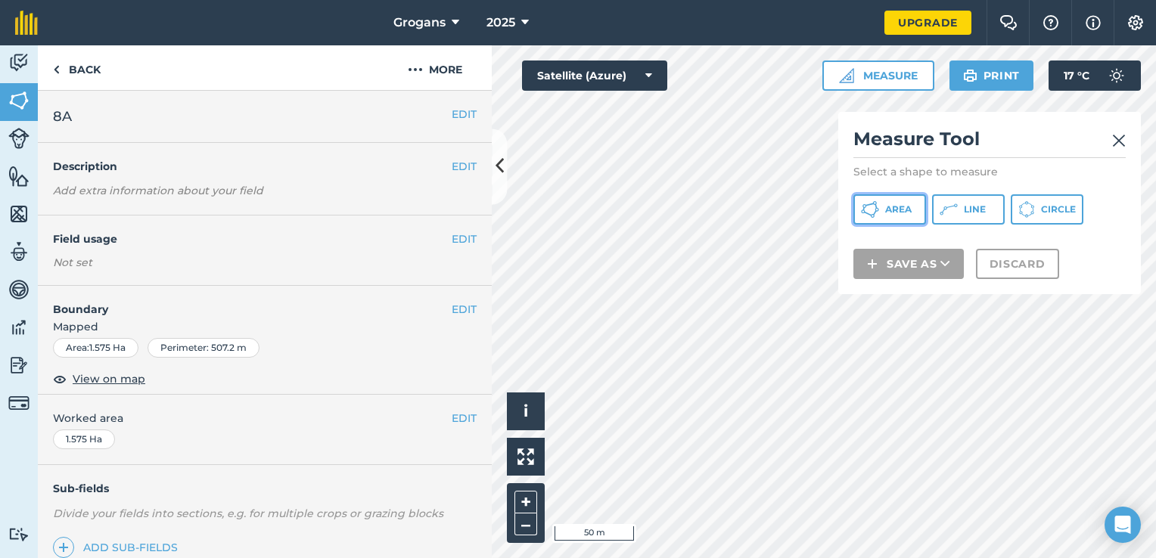
click at [893, 216] on button "Area" at bounding box center [890, 209] width 73 height 30
click at [897, 207] on span "Area" at bounding box center [898, 210] width 26 height 12
click at [1122, 141] on img at bounding box center [1119, 141] width 14 height 18
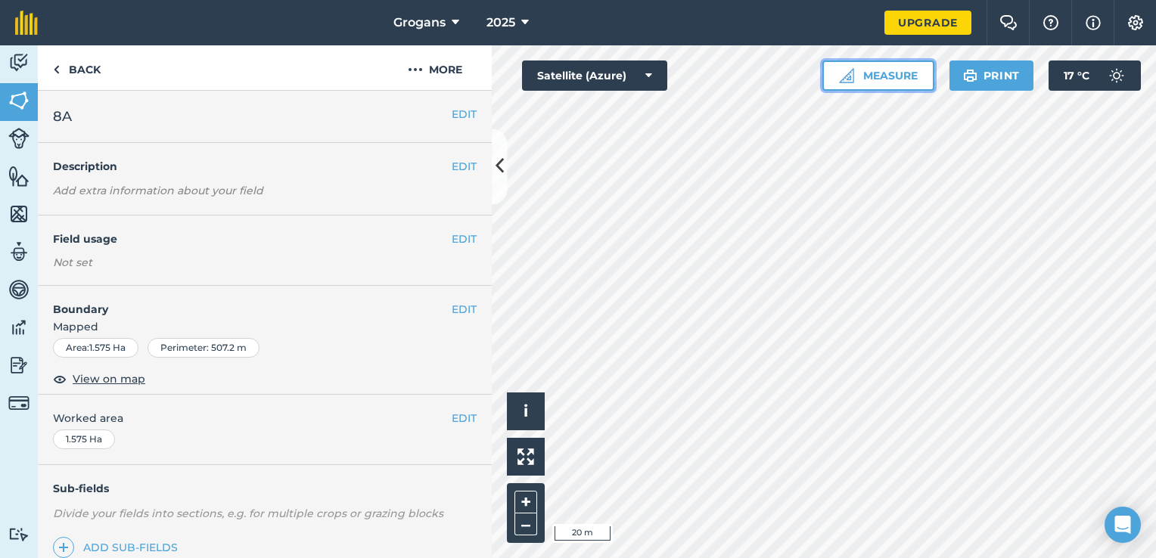
click at [901, 72] on button "Measure" at bounding box center [879, 76] width 112 height 30
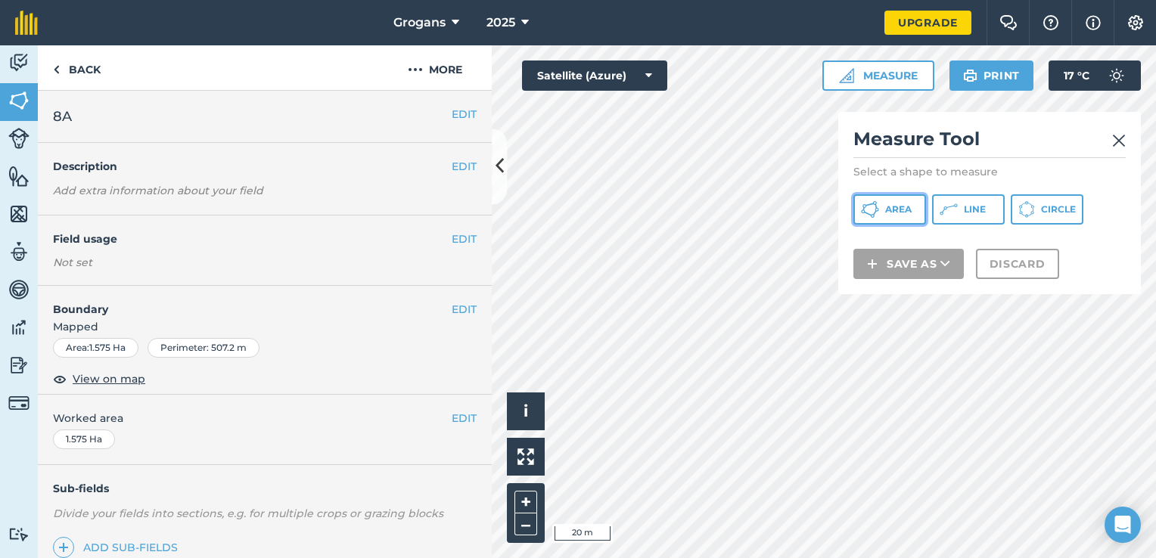
click at [885, 201] on button "Area" at bounding box center [890, 209] width 73 height 30
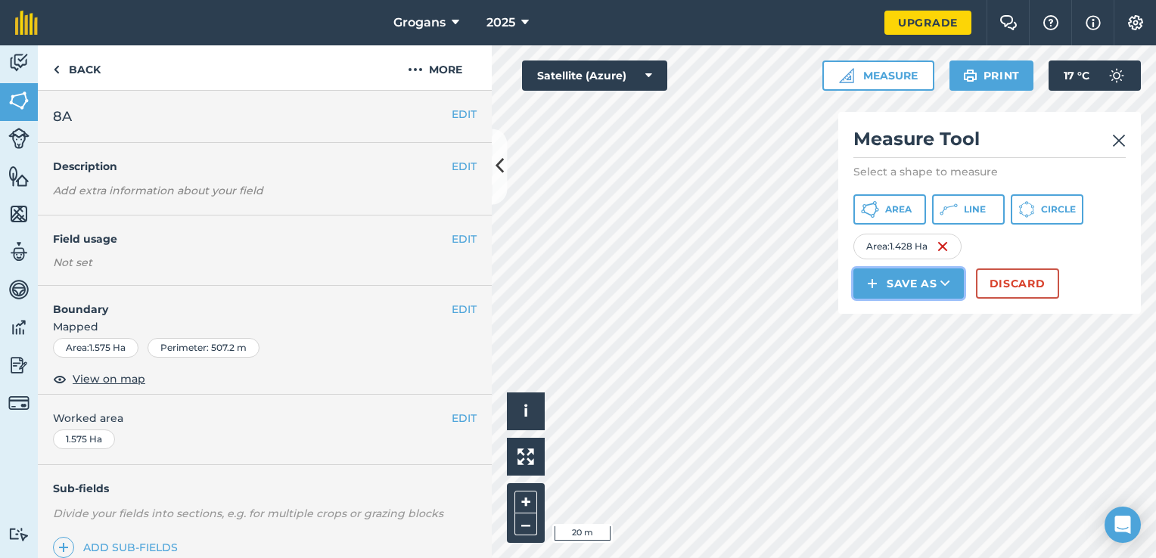
click at [874, 280] on img at bounding box center [872, 284] width 11 height 18
click at [901, 322] on link "Field" at bounding box center [909, 317] width 106 height 33
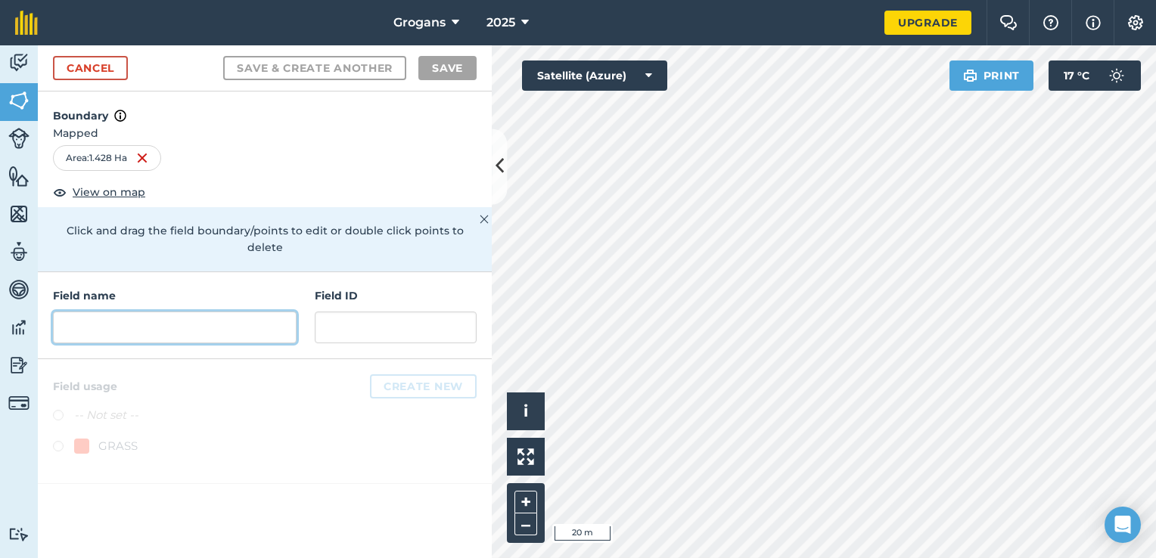
click at [224, 312] on input "text" at bounding box center [175, 328] width 244 height 32
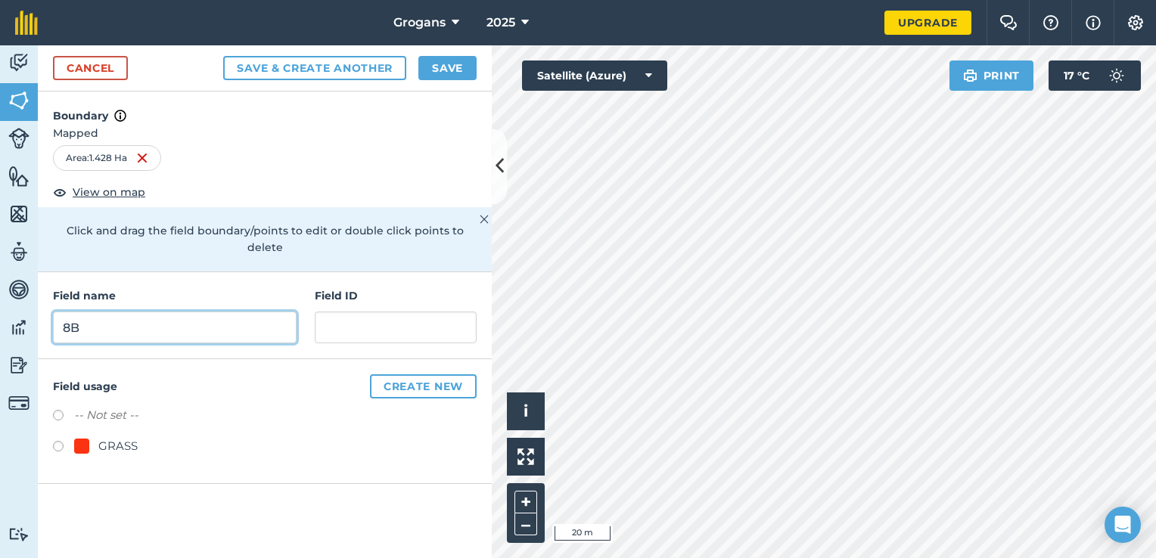
type input "8B"
click at [444, 72] on button "Save" at bounding box center [447, 68] width 58 height 24
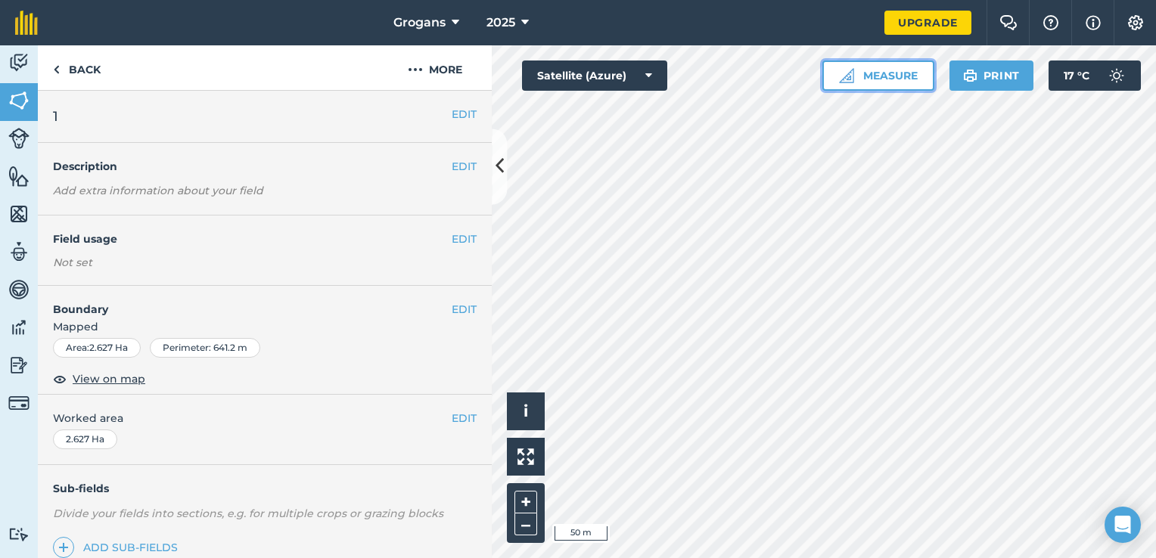
click at [866, 73] on button "Measure" at bounding box center [879, 76] width 112 height 30
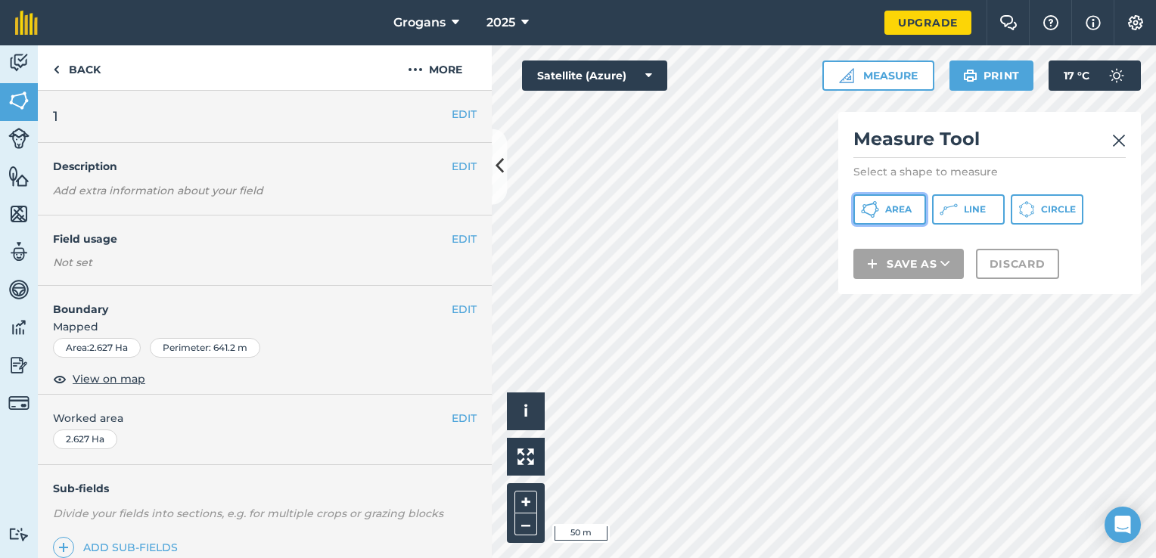
click at [893, 211] on span "Area" at bounding box center [898, 210] width 26 height 12
click at [1116, 144] on img at bounding box center [1119, 141] width 14 height 18
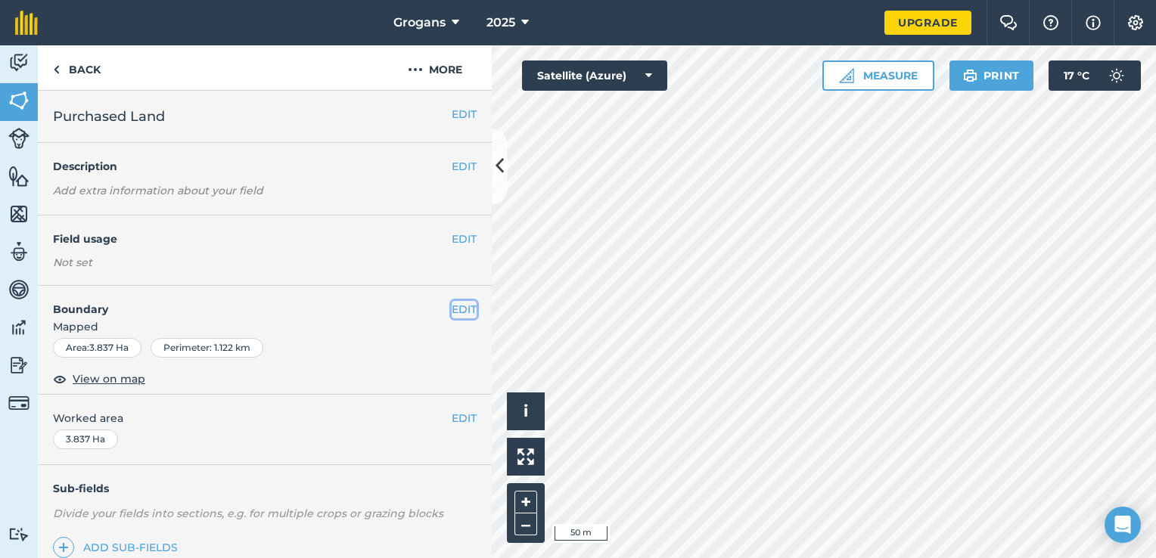
click at [459, 310] on button "EDIT" at bounding box center [464, 309] width 25 height 17
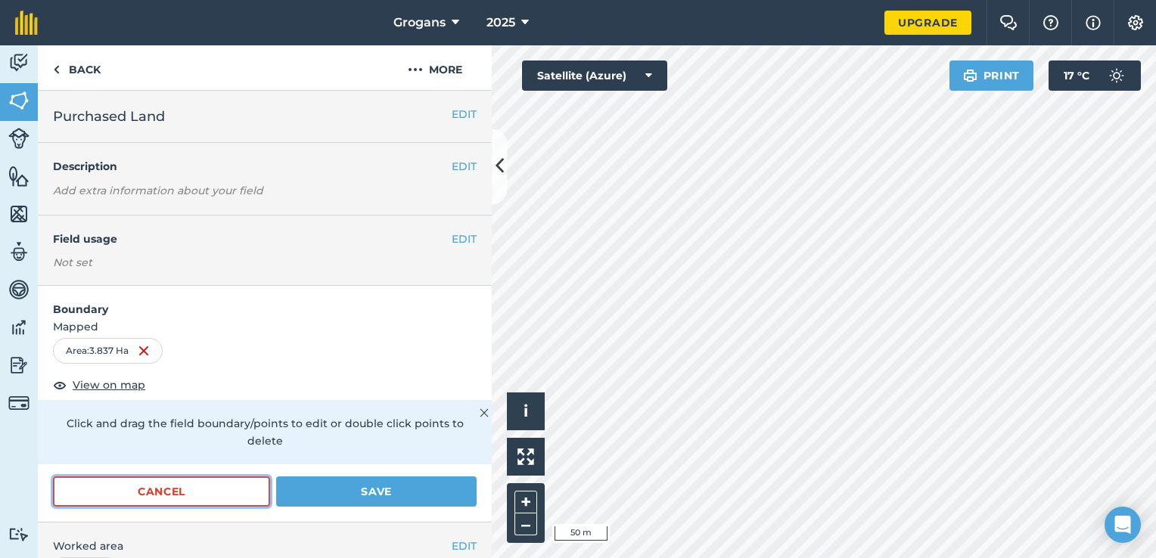
click at [154, 486] on button "Cancel" at bounding box center [161, 492] width 217 height 30
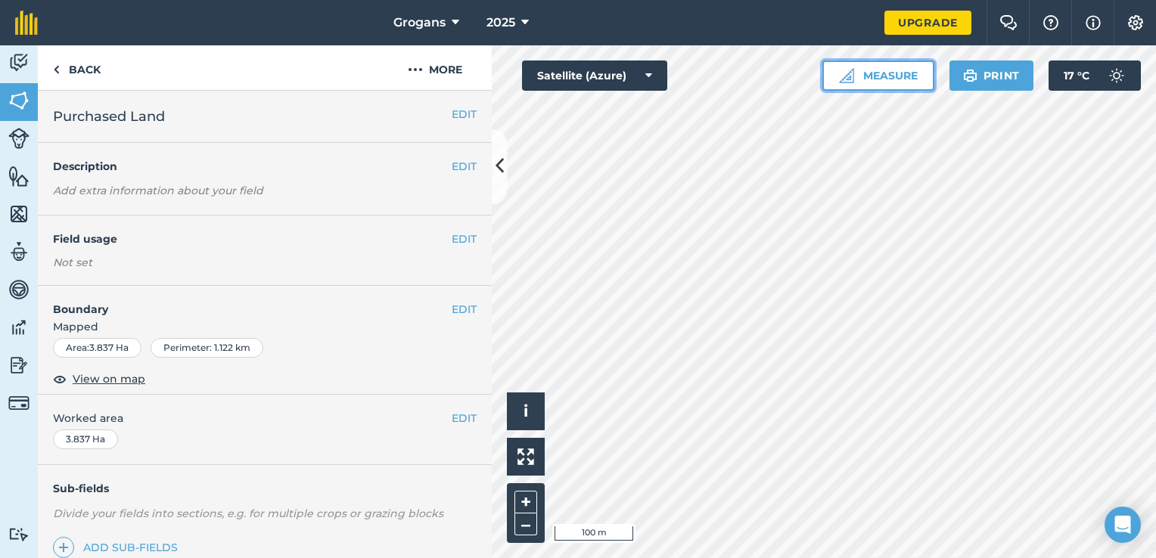
click at [879, 76] on button "Measure" at bounding box center [879, 76] width 112 height 30
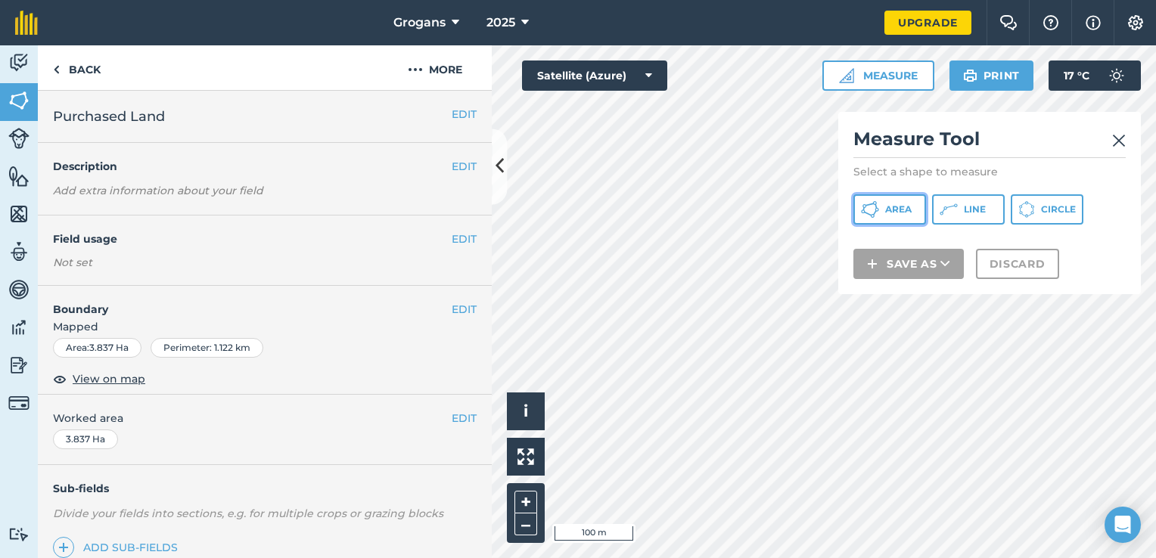
click at [887, 213] on span "Area" at bounding box center [898, 210] width 26 height 12
click at [1123, 135] on img at bounding box center [1119, 141] width 14 height 18
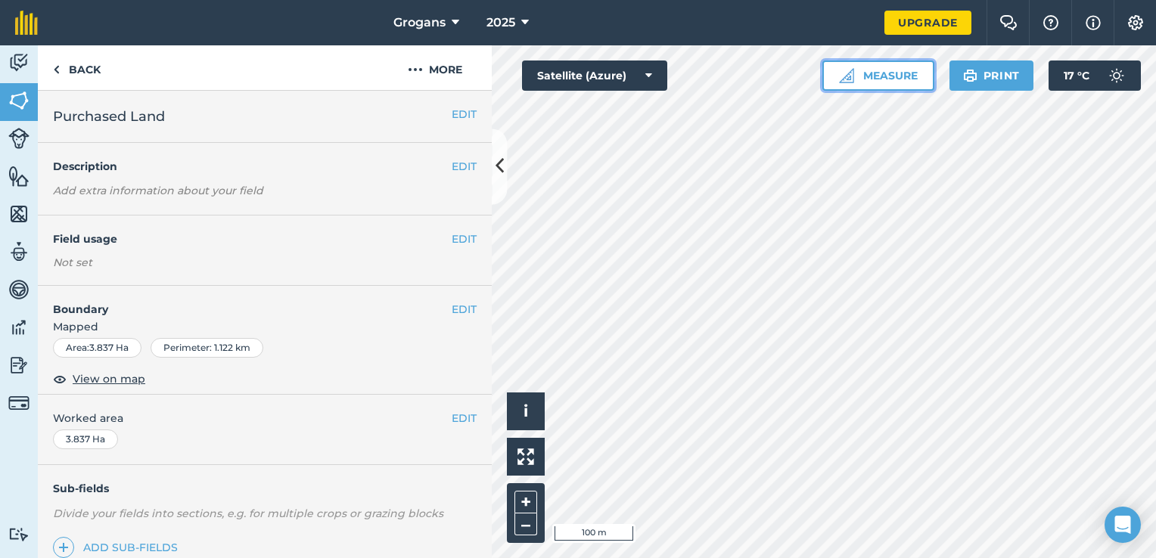
click at [884, 79] on button "Measure" at bounding box center [879, 76] width 112 height 30
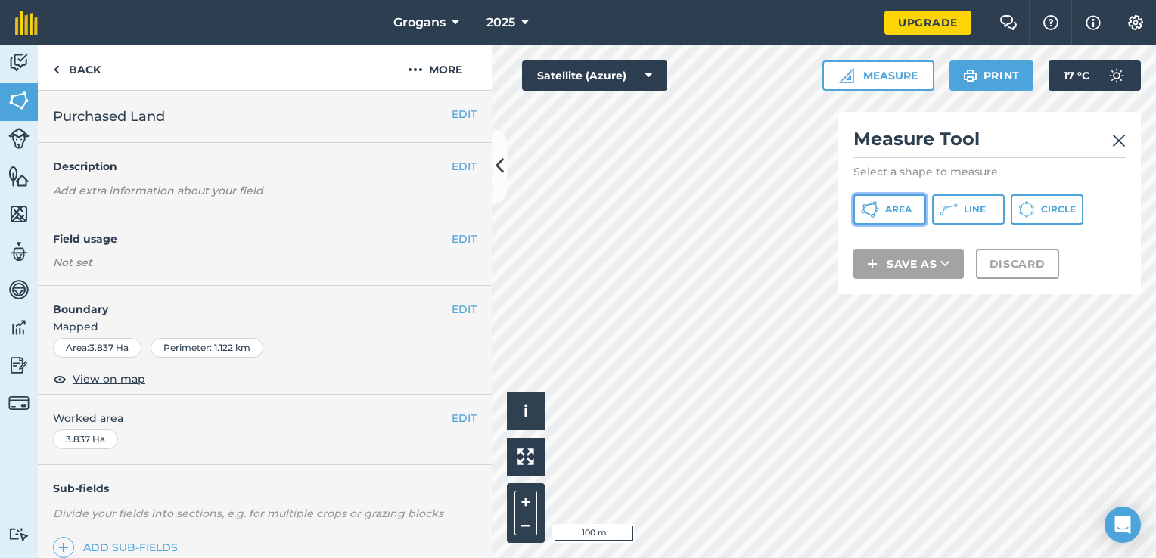
click at [871, 214] on icon at bounding box center [873, 216] width 4 height 4
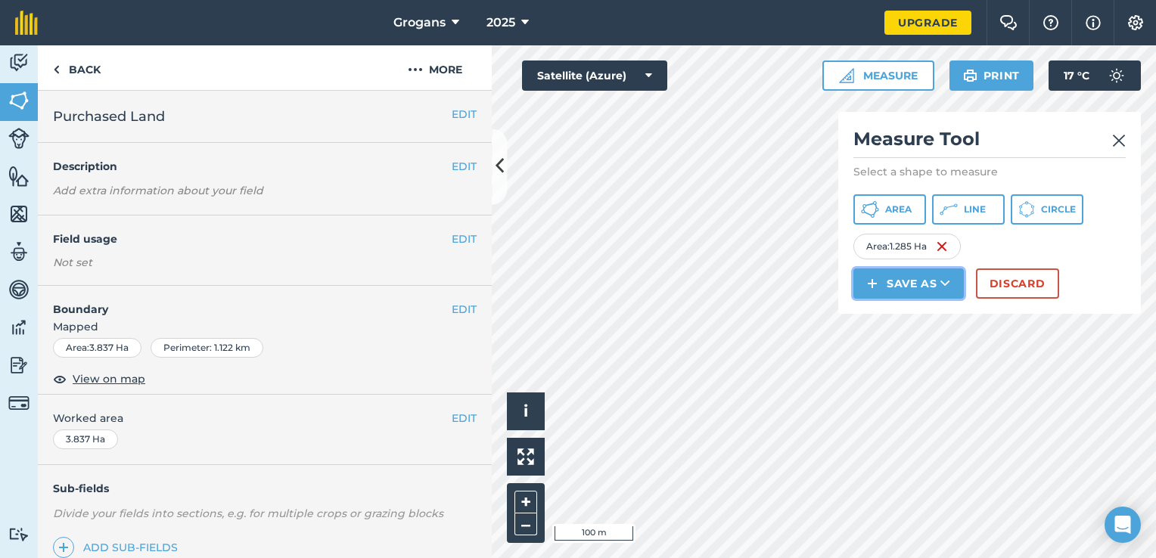
click at [908, 288] on button "Save as" at bounding box center [909, 284] width 110 height 30
click at [905, 316] on link "Field" at bounding box center [909, 317] width 106 height 33
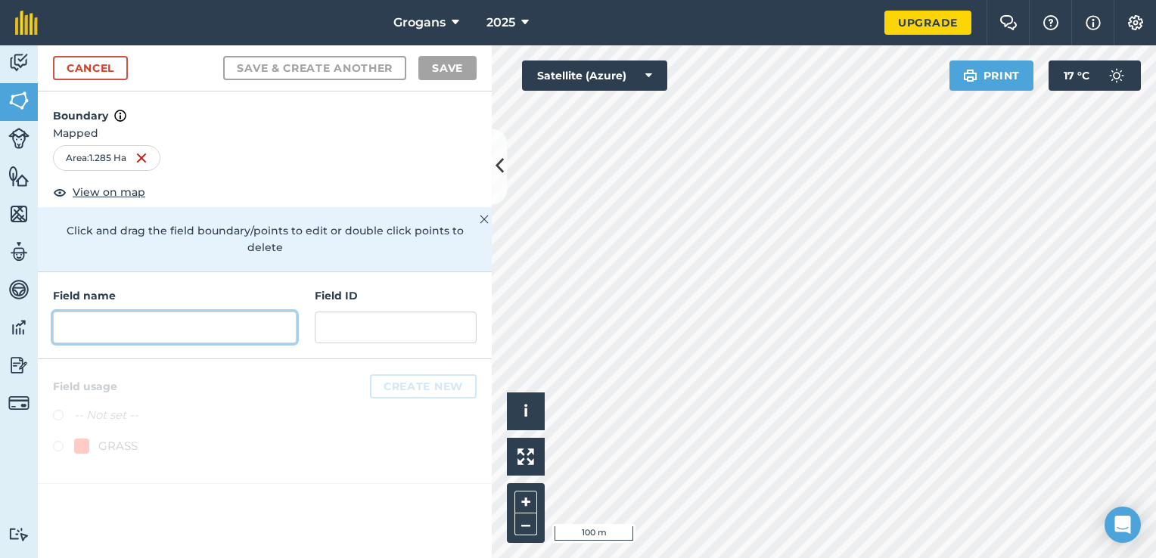
click at [110, 314] on input "text" at bounding box center [175, 328] width 244 height 32
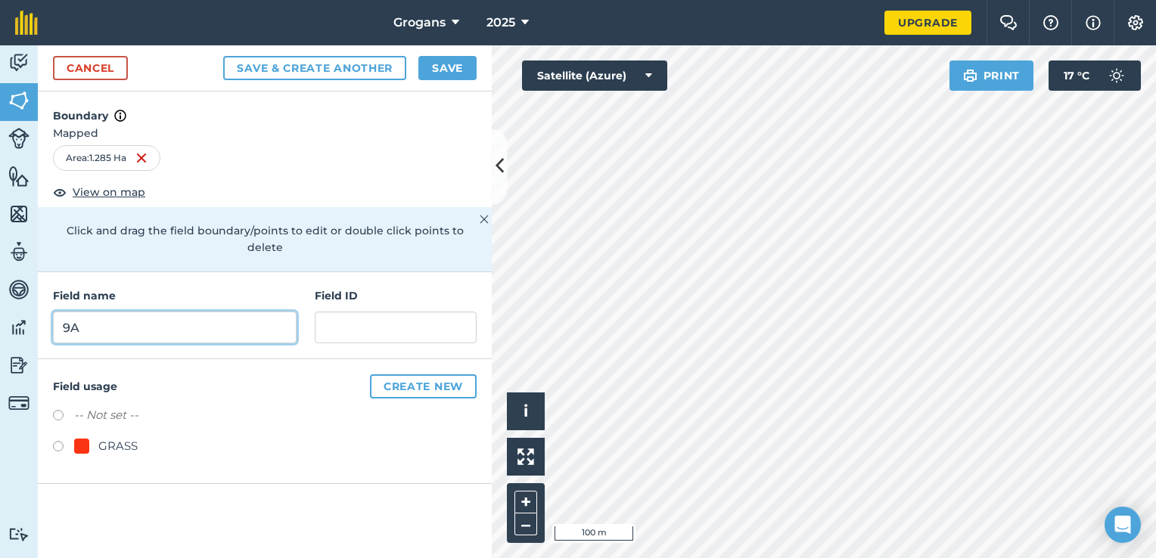
type input "9A"
click at [440, 73] on button "Save" at bounding box center [447, 68] width 58 height 24
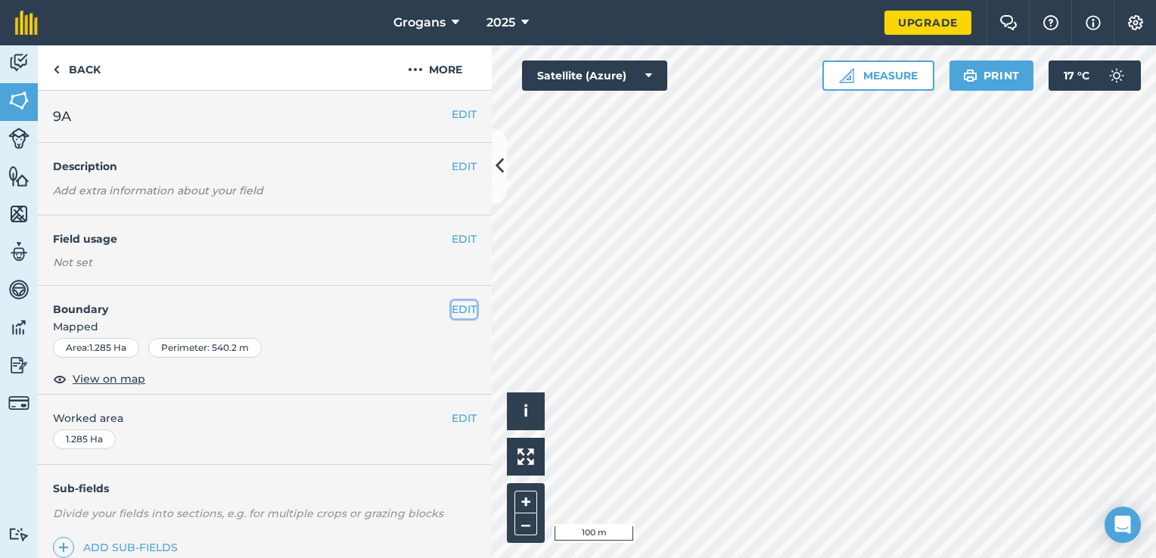
click at [458, 310] on button "EDIT" at bounding box center [464, 309] width 25 height 17
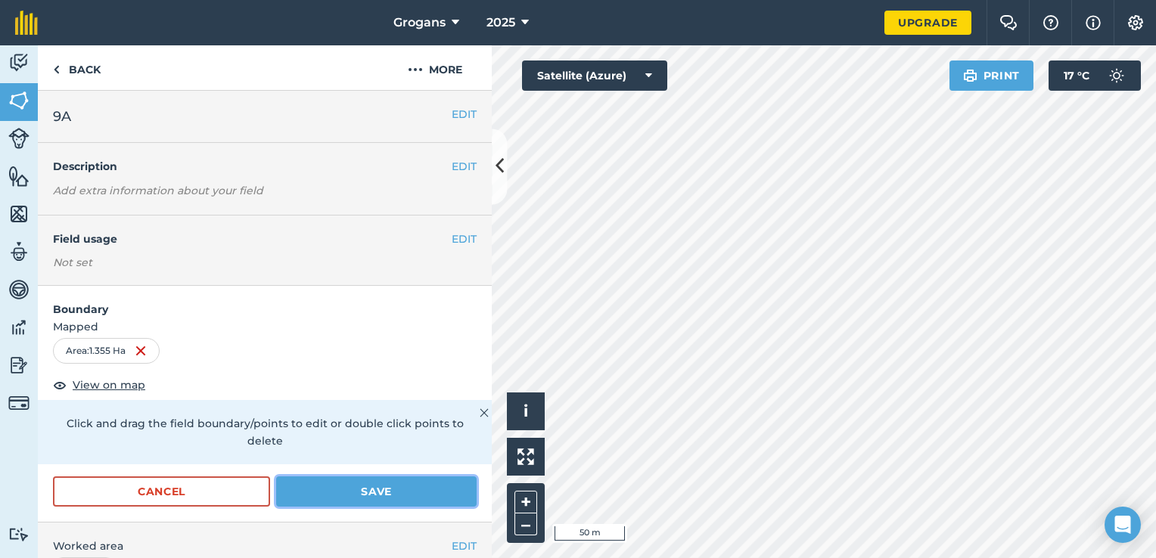
click at [418, 487] on button "Save" at bounding box center [376, 492] width 201 height 30
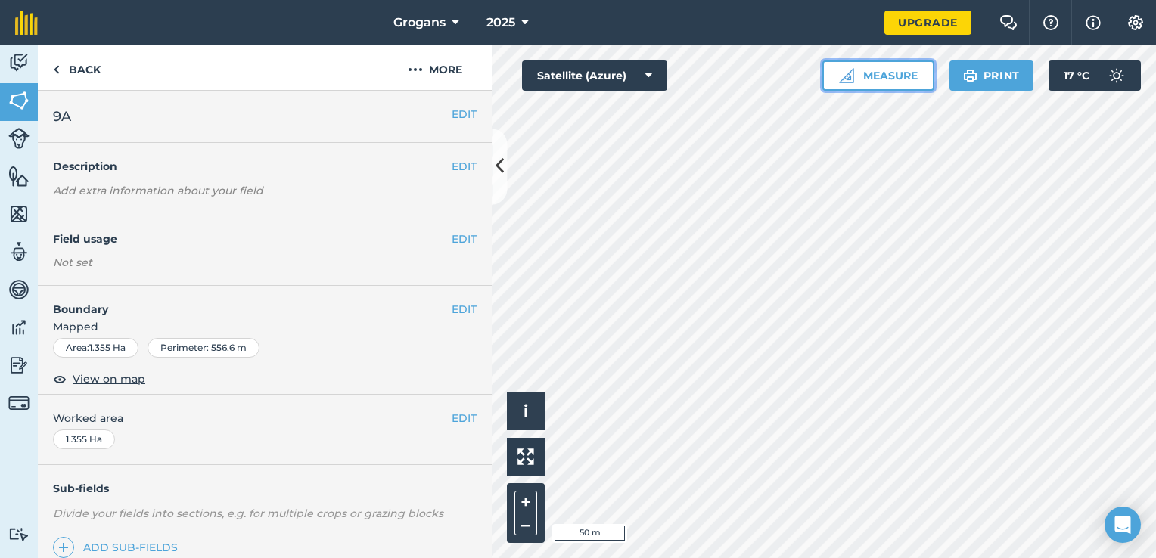
click at [857, 78] on button "Measure" at bounding box center [879, 76] width 112 height 30
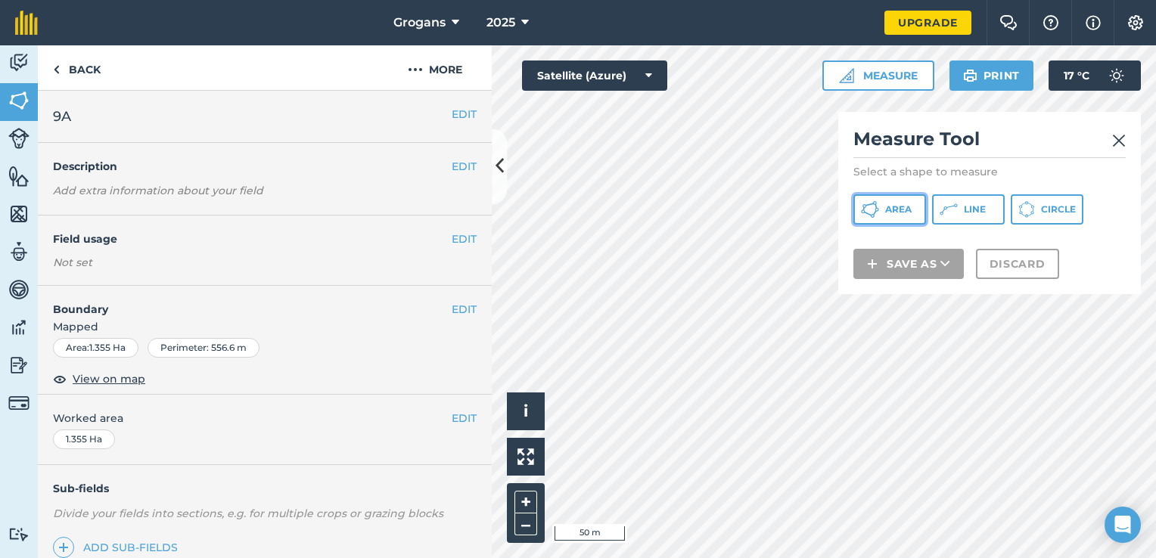
click at [893, 213] on span "Area" at bounding box center [898, 210] width 26 height 12
click at [1114, 142] on img at bounding box center [1119, 141] width 14 height 18
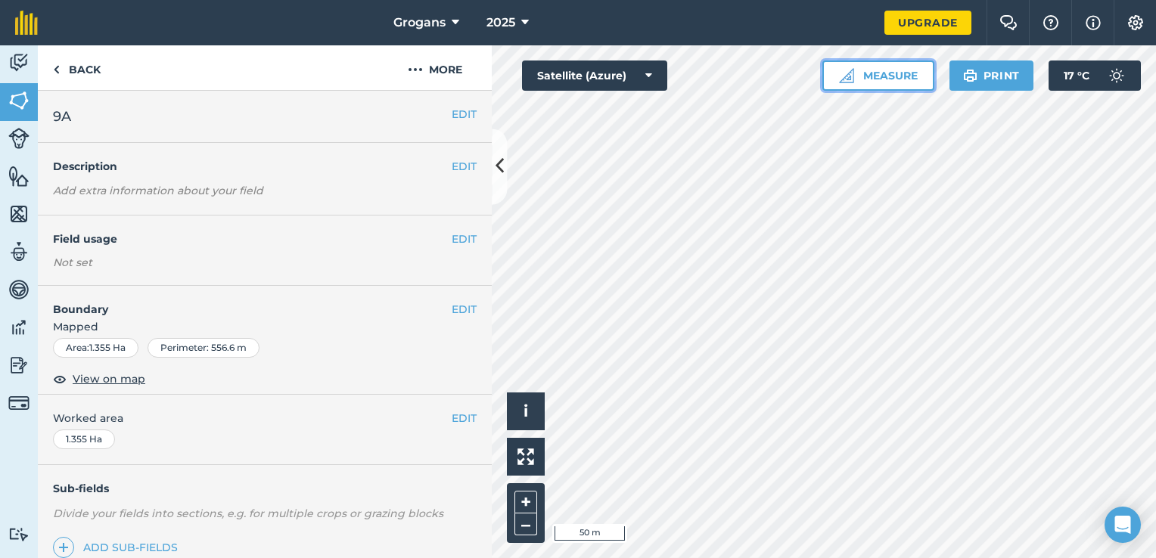
click at [896, 71] on button "Measure" at bounding box center [879, 76] width 112 height 30
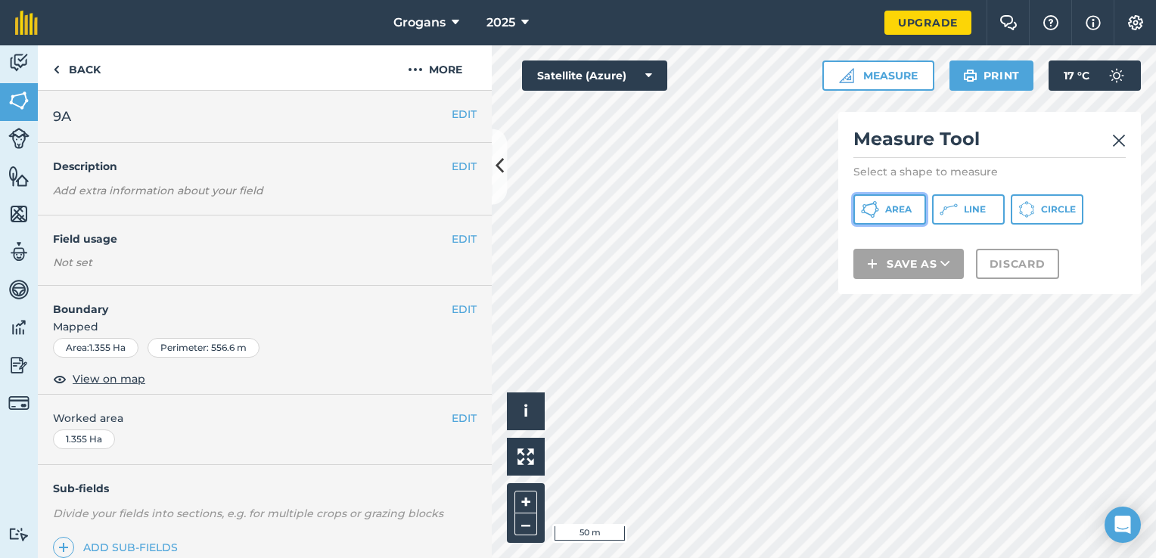
click at [896, 210] on span "Area" at bounding box center [898, 210] width 26 height 12
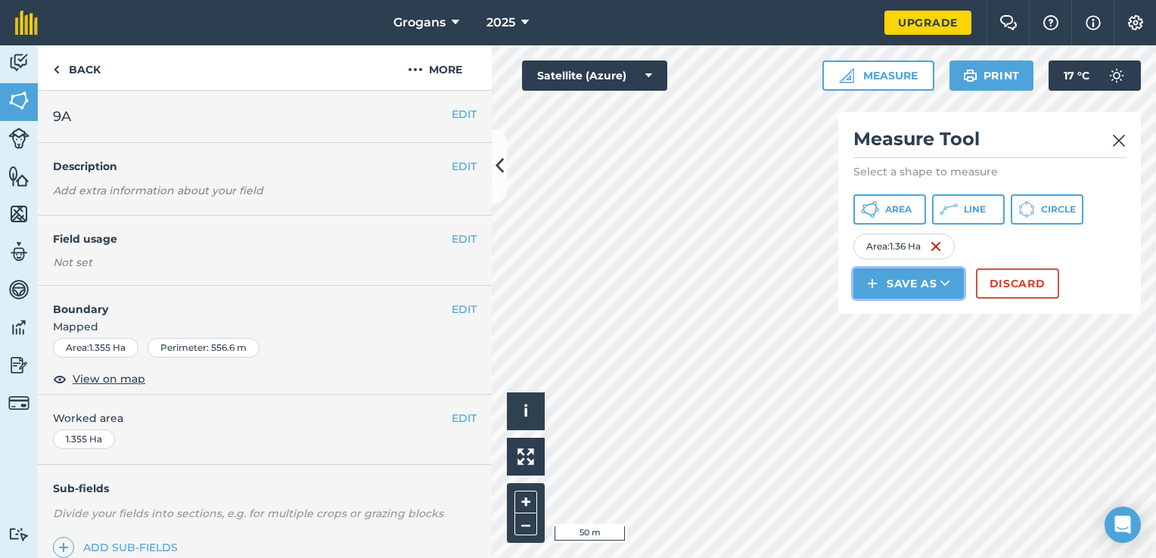
click at [913, 284] on button "Save as" at bounding box center [909, 284] width 110 height 30
click at [913, 315] on link "Field" at bounding box center [909, 317] width 106 height 33
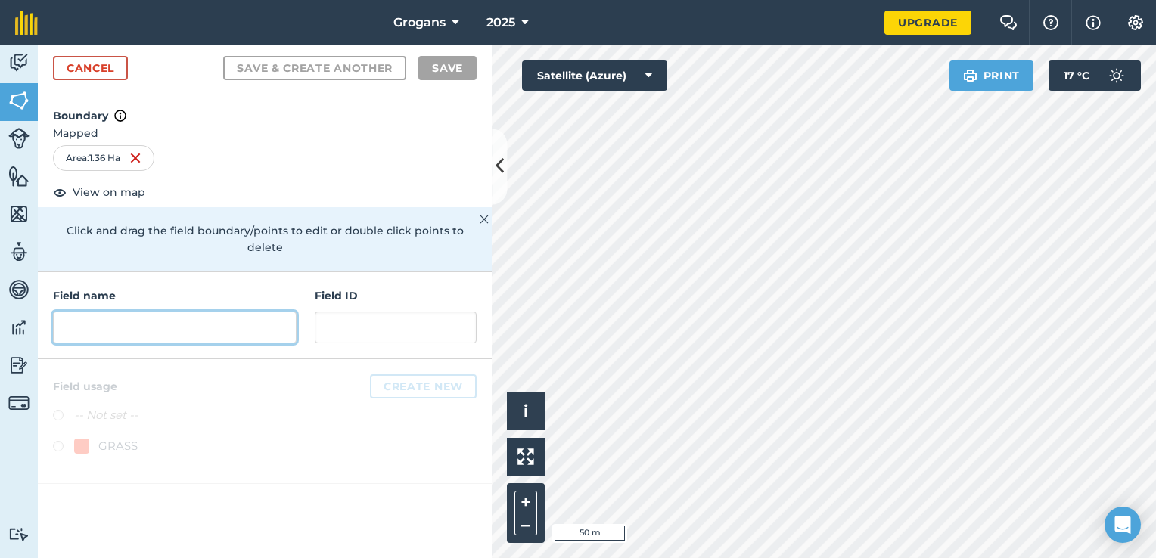
click at [274, 312] on input "text" at bounding box center [175, 328] width 244 height 32
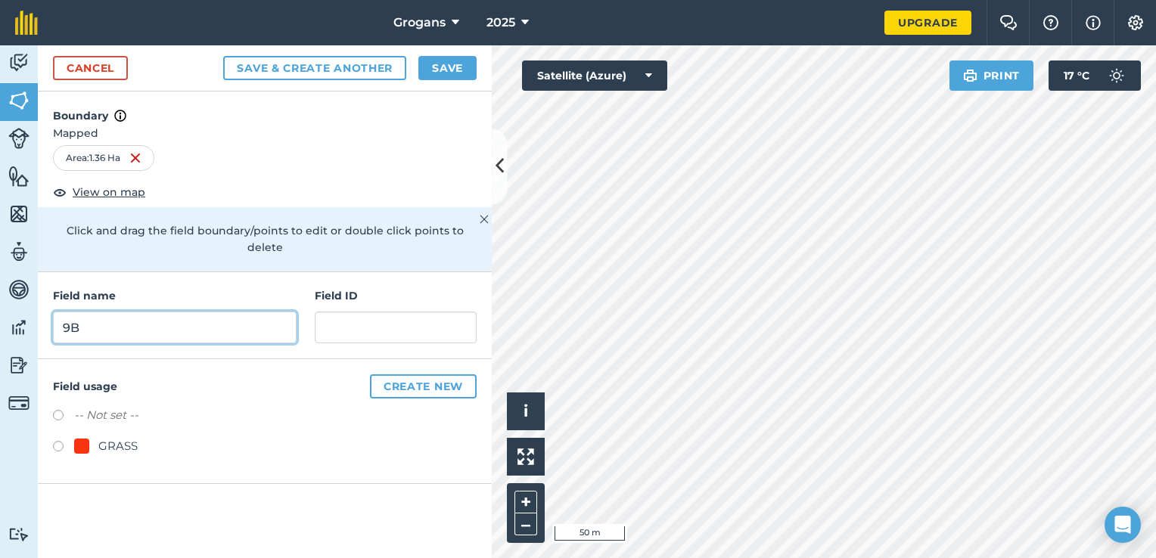
type input "9B"
click at [436, 70] on button "Save" at bounding box center [447, 68] width 58 height 24
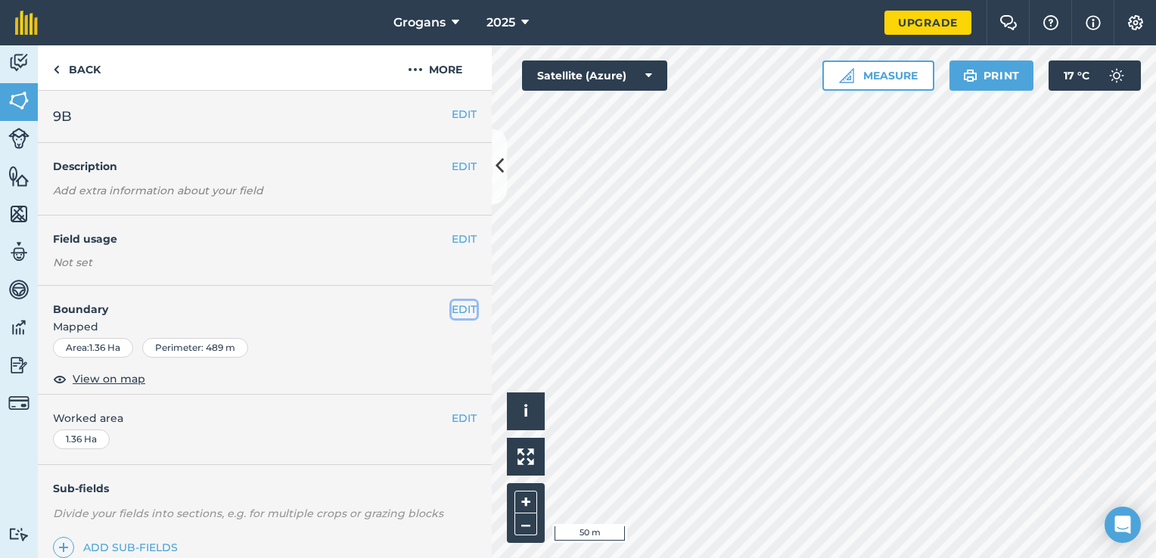
click at [452, 310] on button "EDIT" at bounding box center [464, 309] width 25 height 17
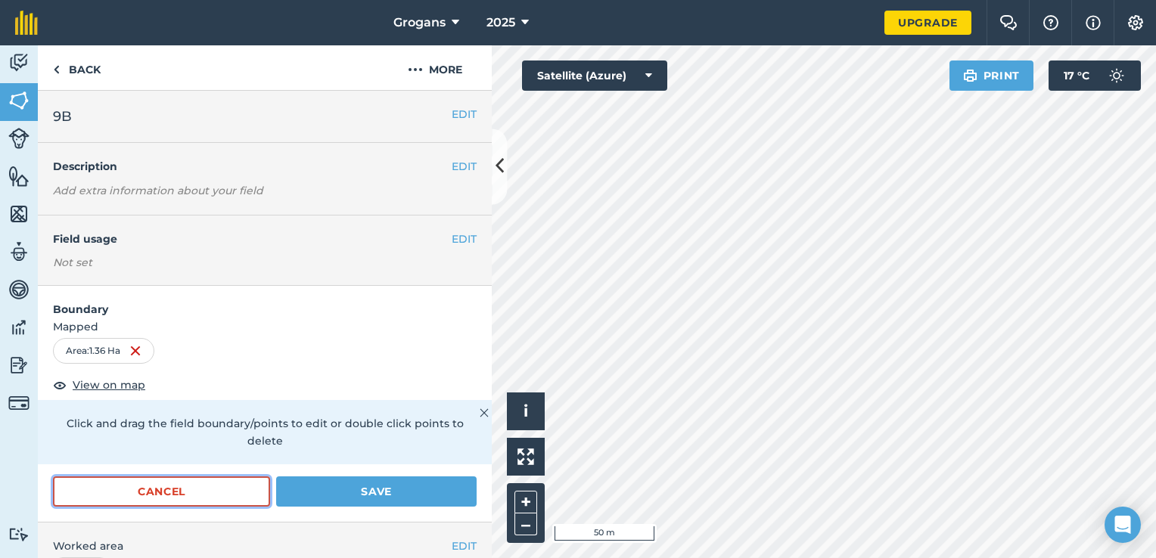
click at [235, 485] on button "Cancel" at bounding box center [161, 492] width 217 height 30
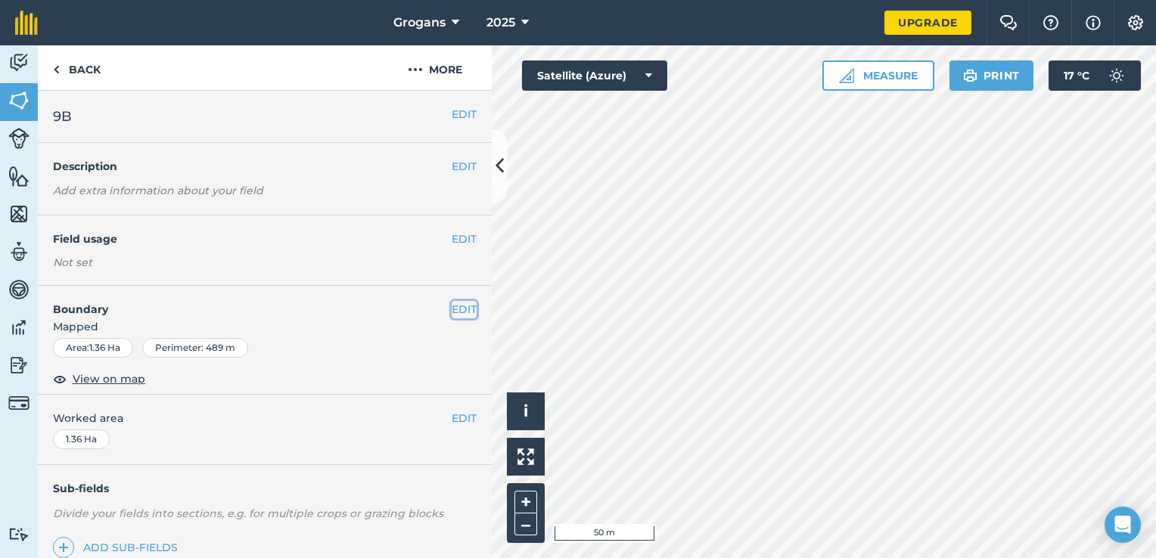
click at [456, 301] on button "EDIT" at bounding box center [464, 309] width 25 height 17
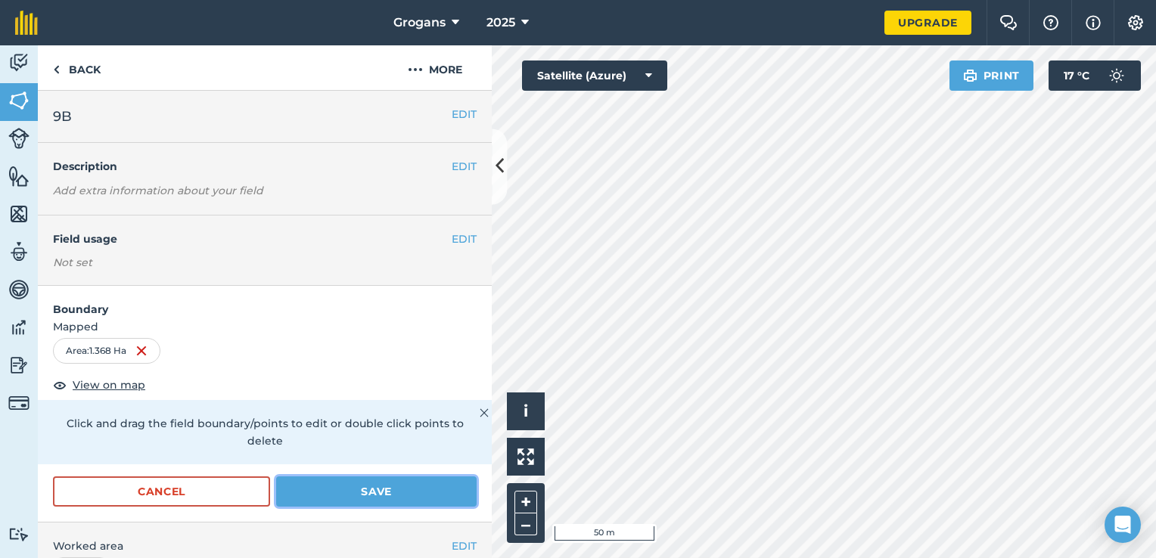
click at [380, 498] on button "Save" at bounding box center [376, 492] width 201 height 30
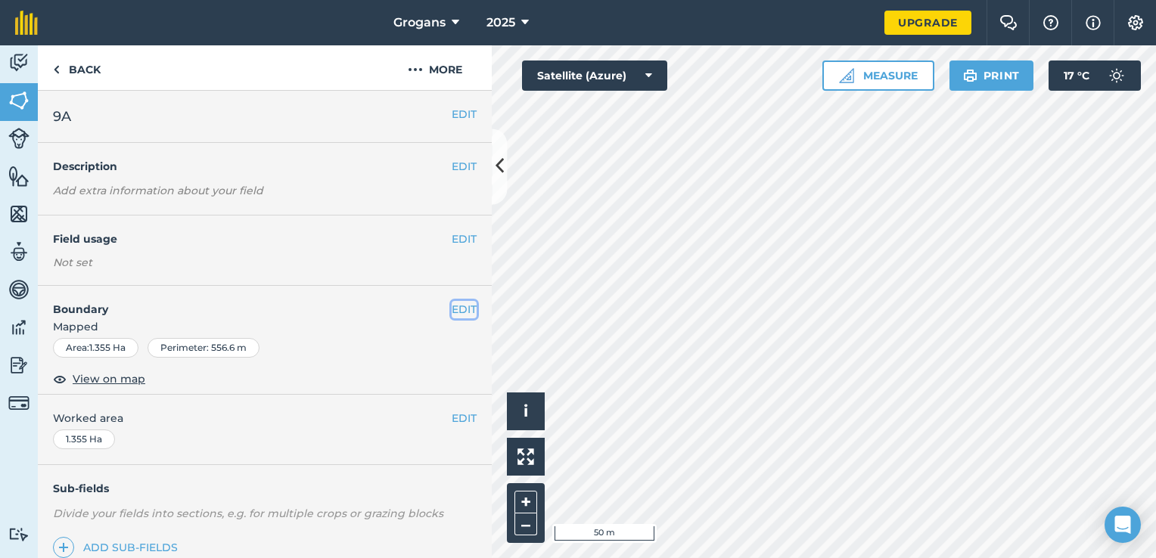
click at [454, 313] on button "EDIT" at bounding box center [464, 309] width 25 height 17
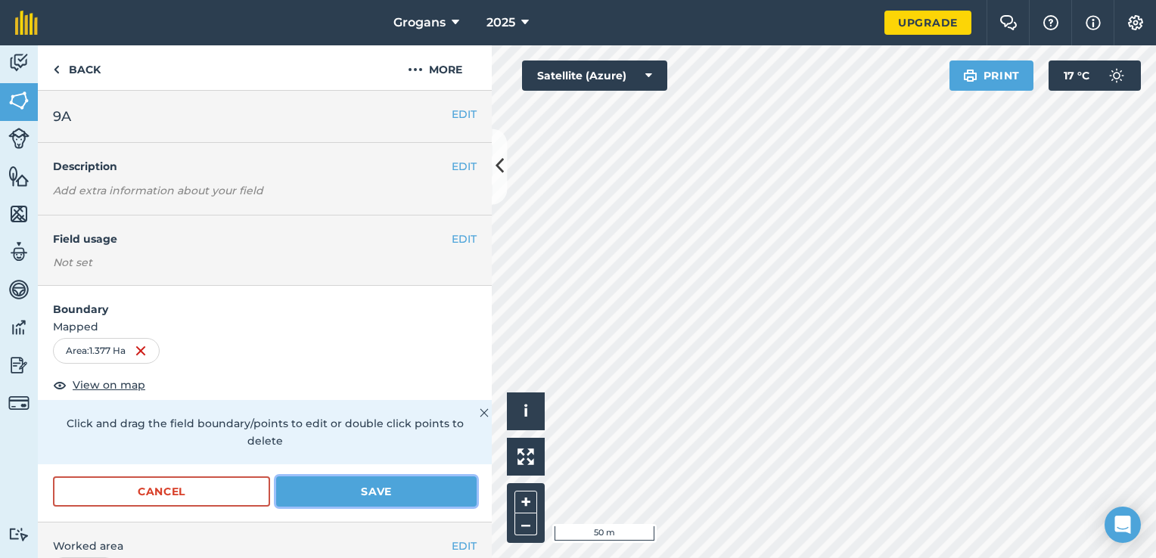
click at [389, 485] on button "Save" at bounding box center [376, 492] width 201 height 30
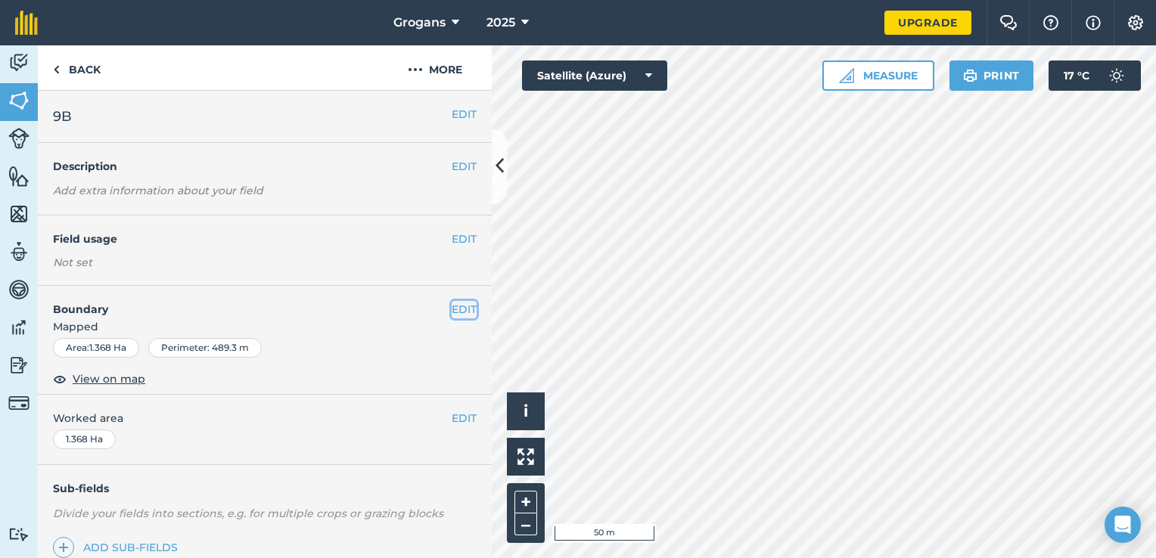
click at [459, 304] on button "EDIT" at bounding box center [464, 309] width 25 height 17
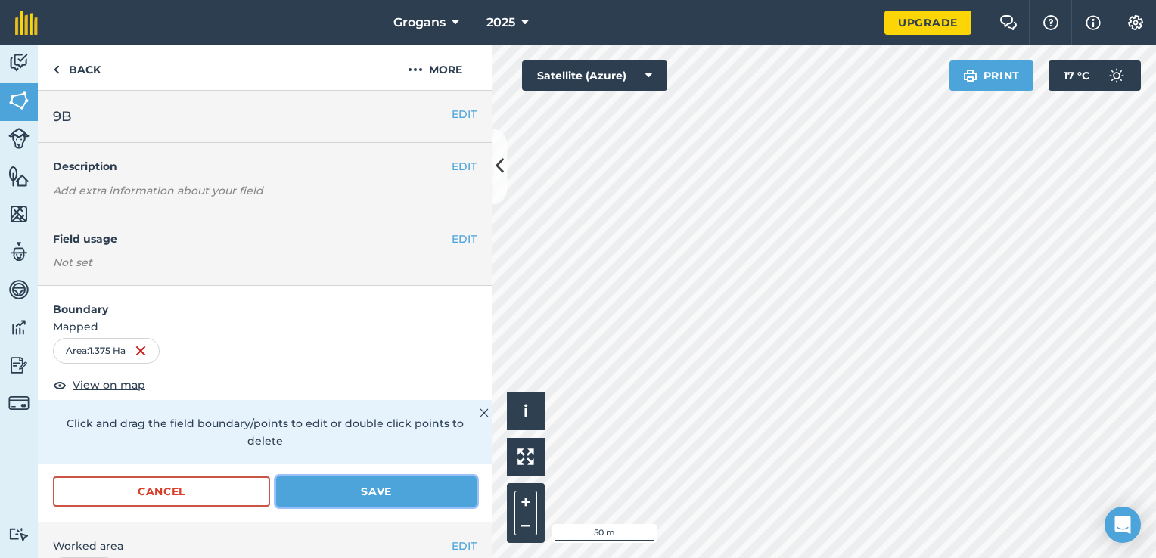
click at [448, 481] on button "Save" at bounding box center [376, 492] width 201 height 30
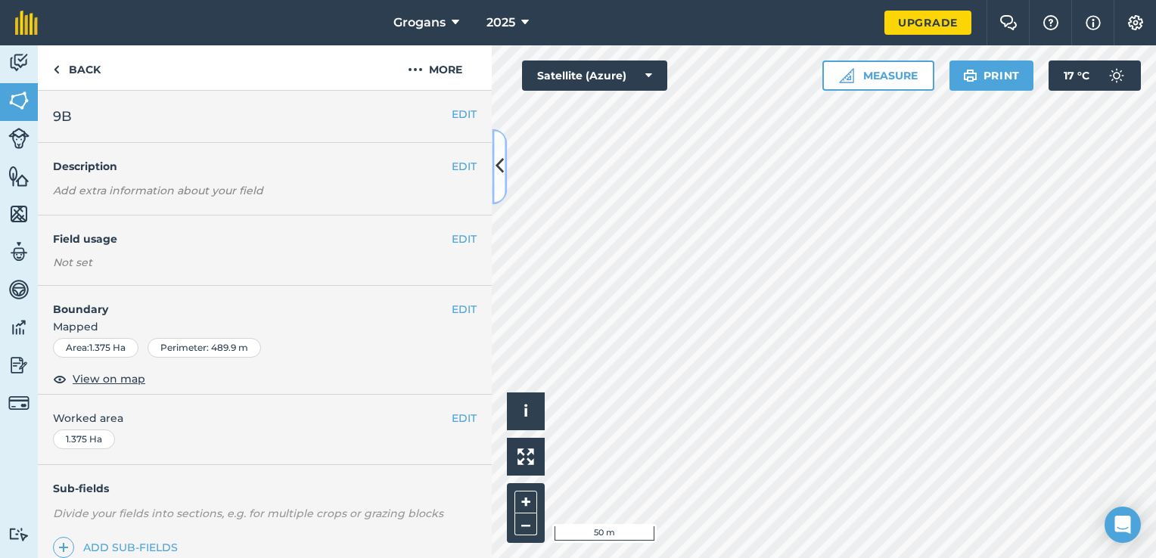
click at [496, 176] on icon at bounding box center [500, 167] width 8 height 26
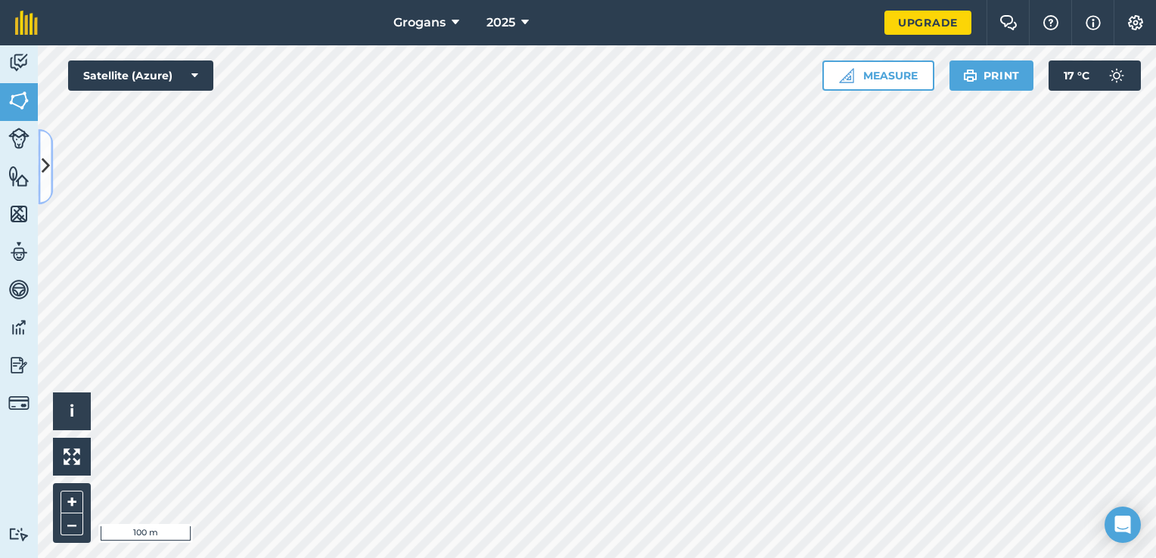
click at [48, 167] on icon at bounding box center [46, 167] width 8 height 26
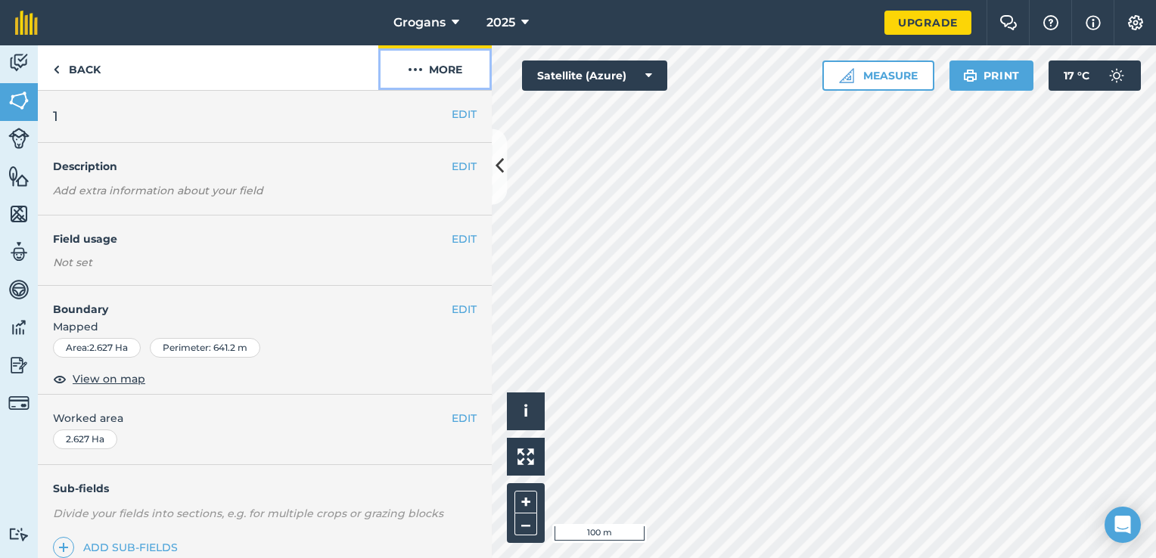
click at [422, 72] on img at bounding box center [415, 70] width 15 height 18
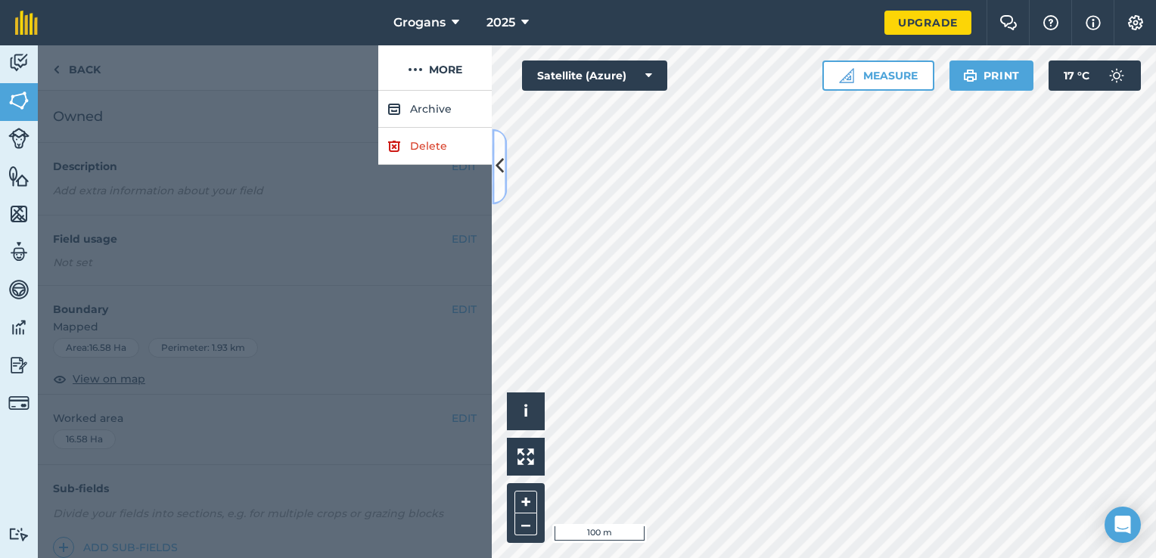
click at [502, 170] on icon at bounding box center [500, 167] width 8 height 26
